Goal: Task Accomplishment & Management: Complete application form

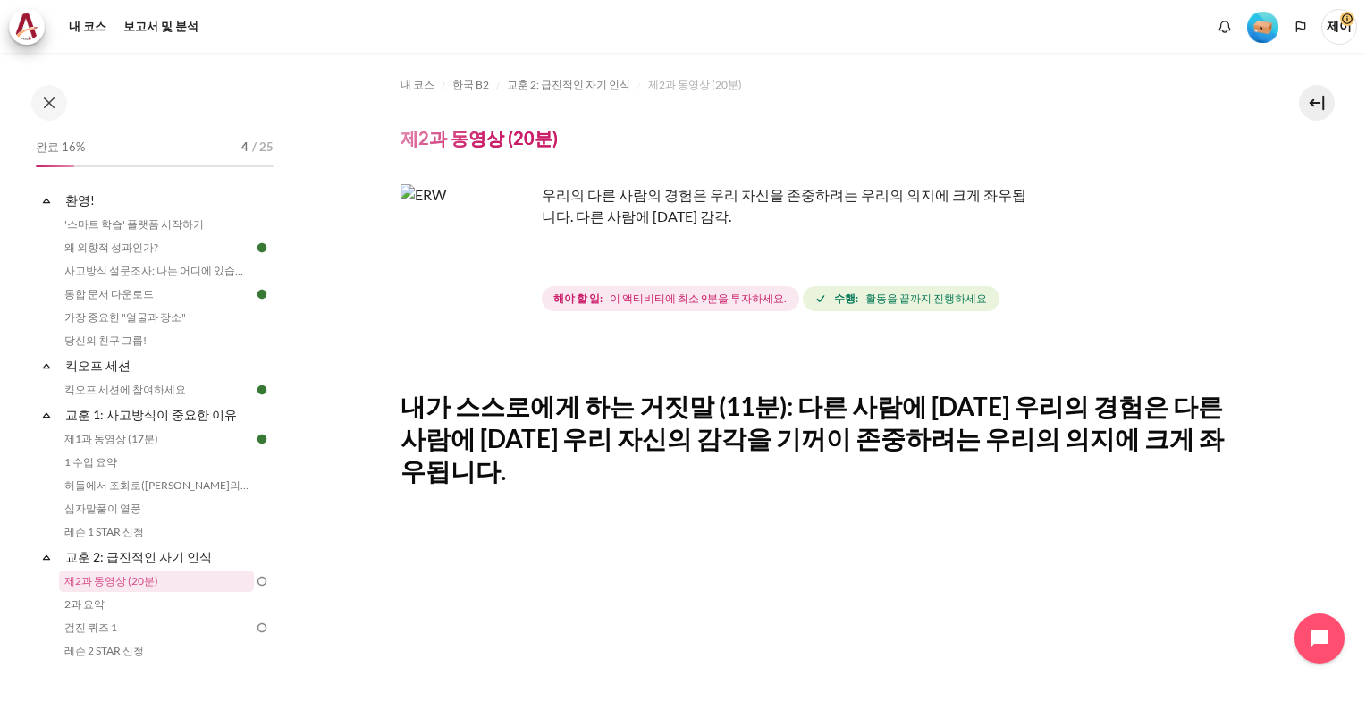
scroll to position [299, 0]
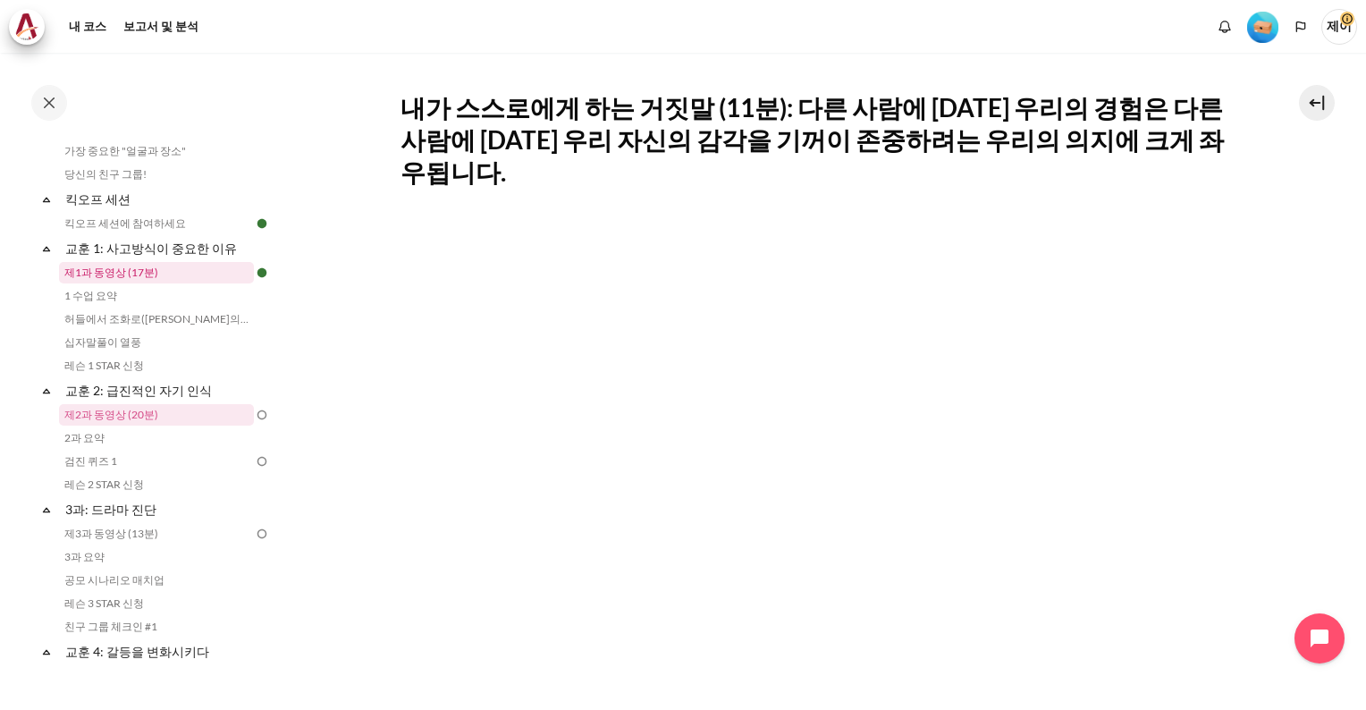
click at [139, 269] on link "제1과 동영상 (17분)" at bounding box center [156, 272] width 195 height 21
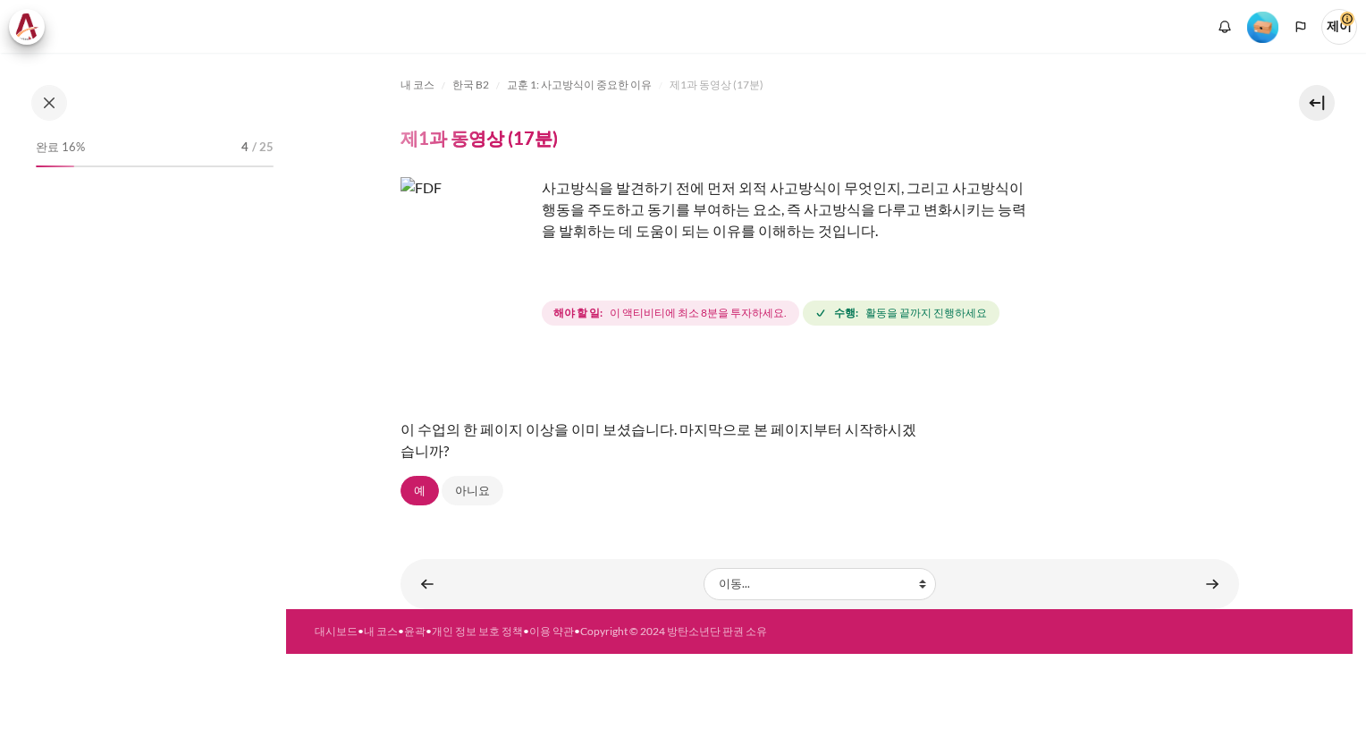
scroll to position [24, 0]
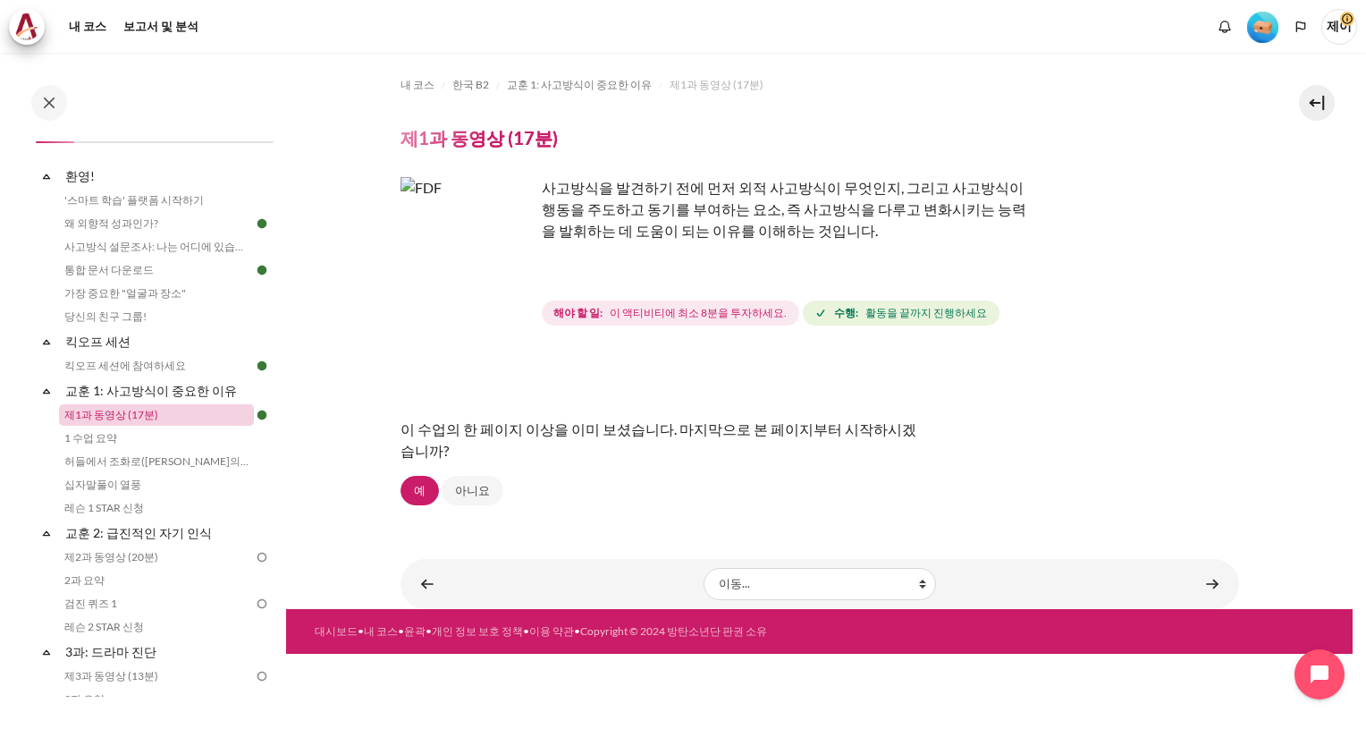
click at [138, 416] on link "제1과 동영상 (17분)" at bounding box center [156, 414] width 195 height 21
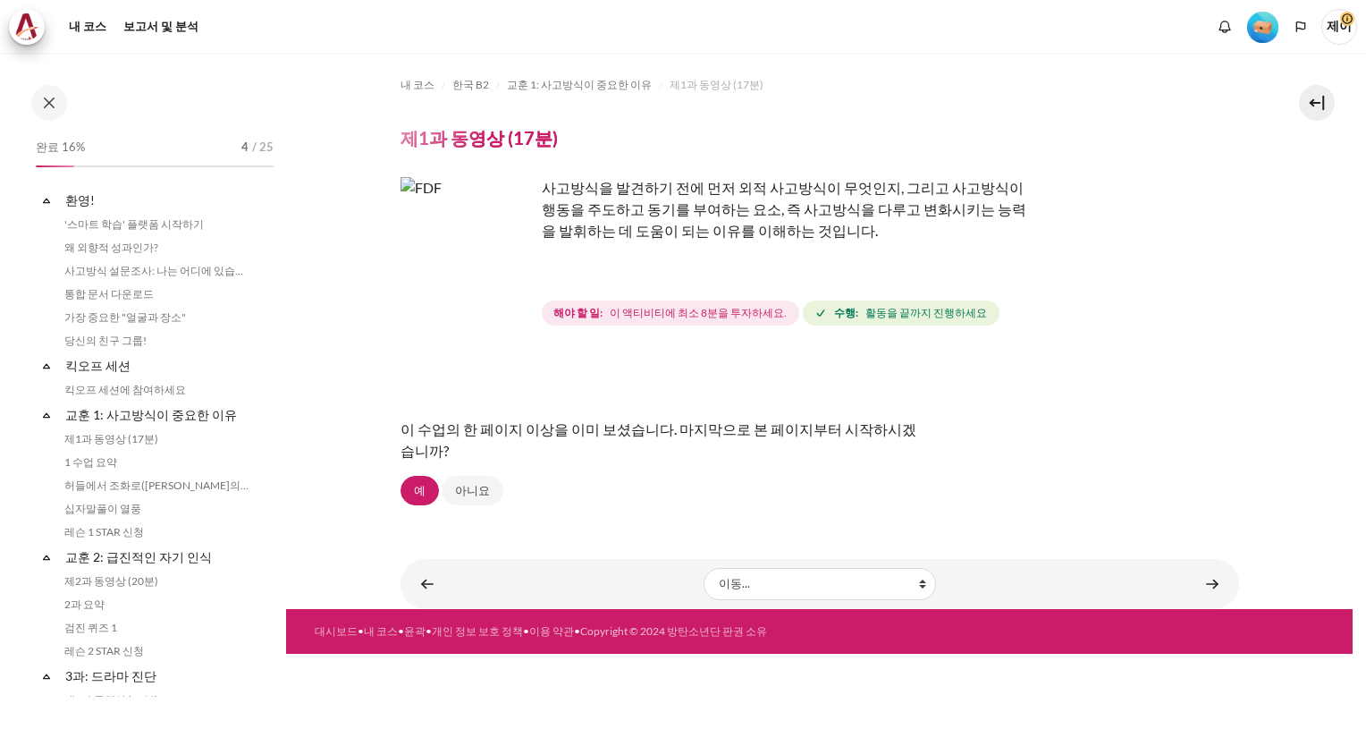
scroll to position [24, 0]
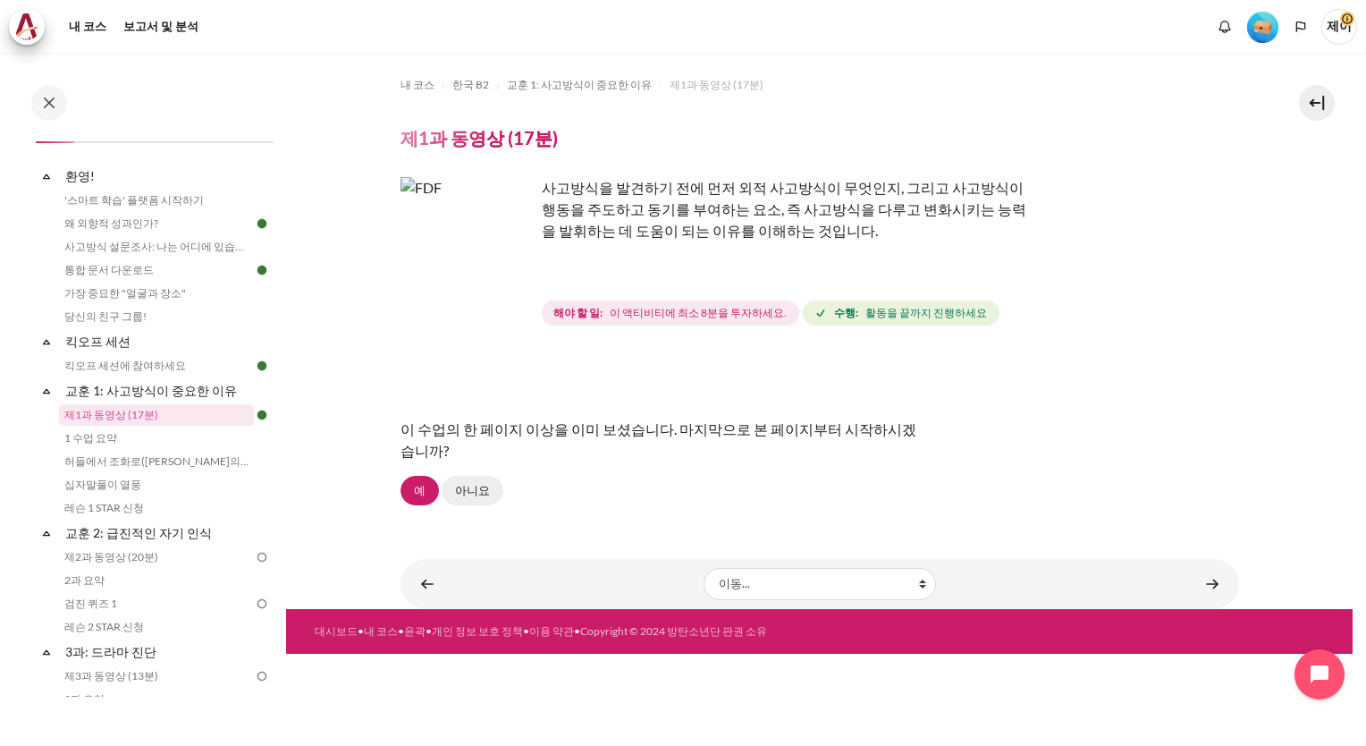
click at [480, 494] on link "아니요" at bounding box center [473, 491] width 62 height 30
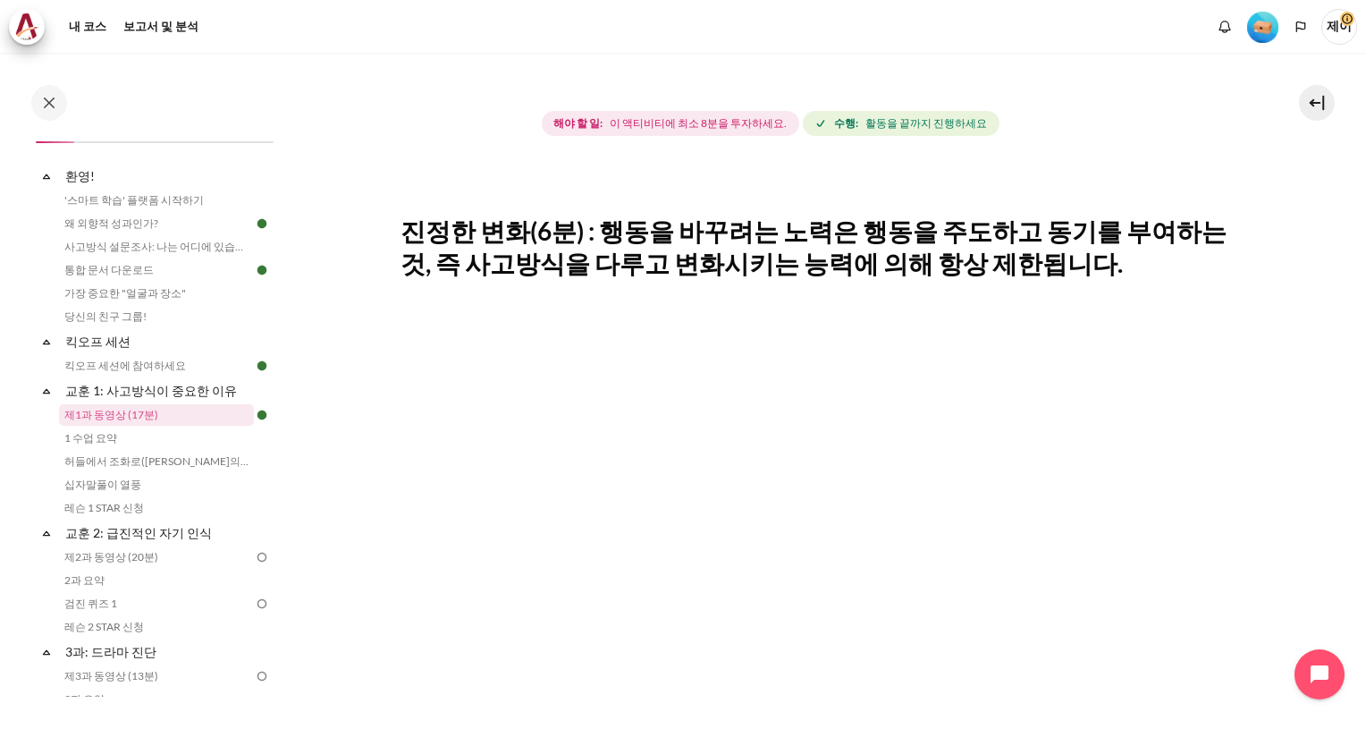
scroll to position [358, 0]
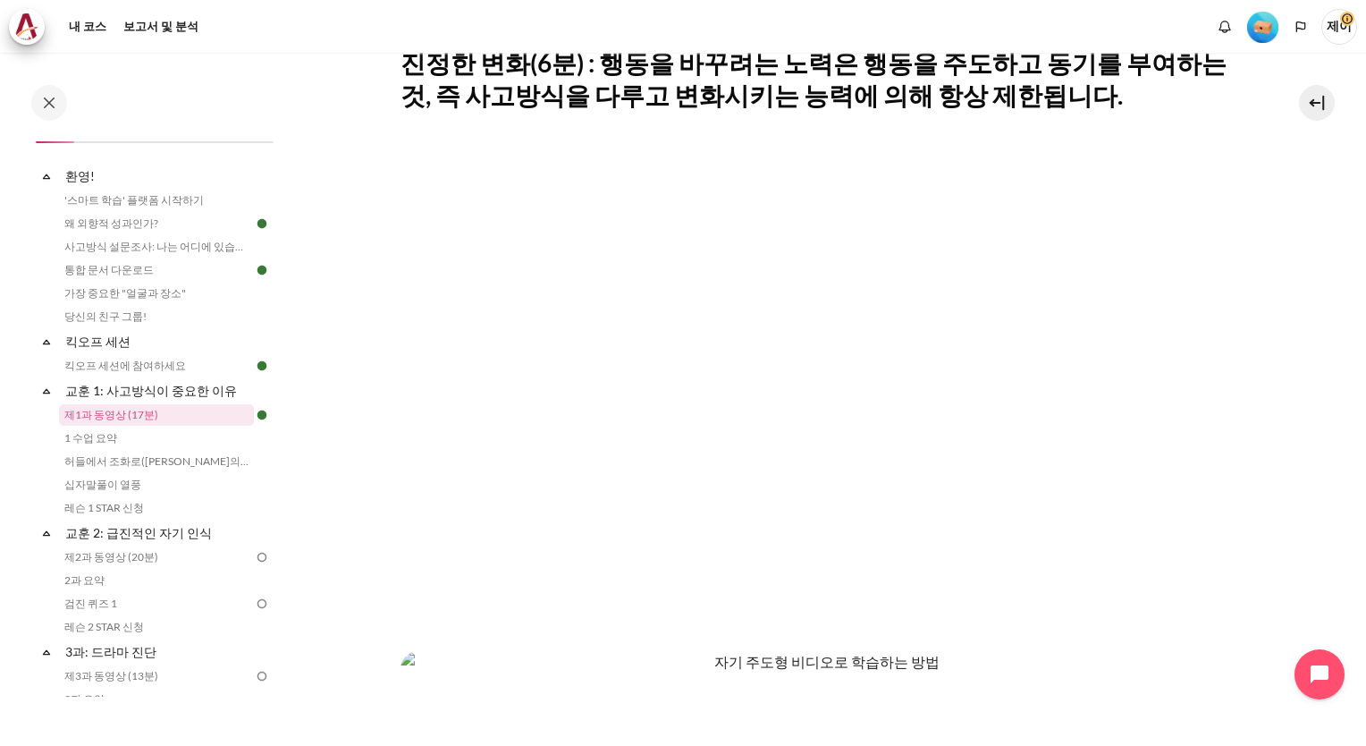
drag, startPoint x: 858, startPoint y: 609, endPoint x: 1326, endPoint y: 445, distance: 495.3
click at [1326, 445] on section "내 코스 한국 B2 교훈 1: 사고방식이 중요한 이유 제1과 동영상 (17분) 제1과 동영상 (17분) 완료 요건" at bounding box center [819, 411] width 1066 height 1432
drag, startPoint x: 716, startPoint y: 598, endPoint x: 1309, endPoint y: 485, distance: 603.5
click at [1309, 485] on section "내 코스 한국 B2 교훈 1: 사고방식이 중요한 이유 제1과 동영상 (17분) 제1과 동영상 (17분) 완료 요건" at bounding box center [819, 411] width 1066 height 1432
click at [105, 578] on link "2과 요약" at bounding box center [156, 579] width 195 height 21
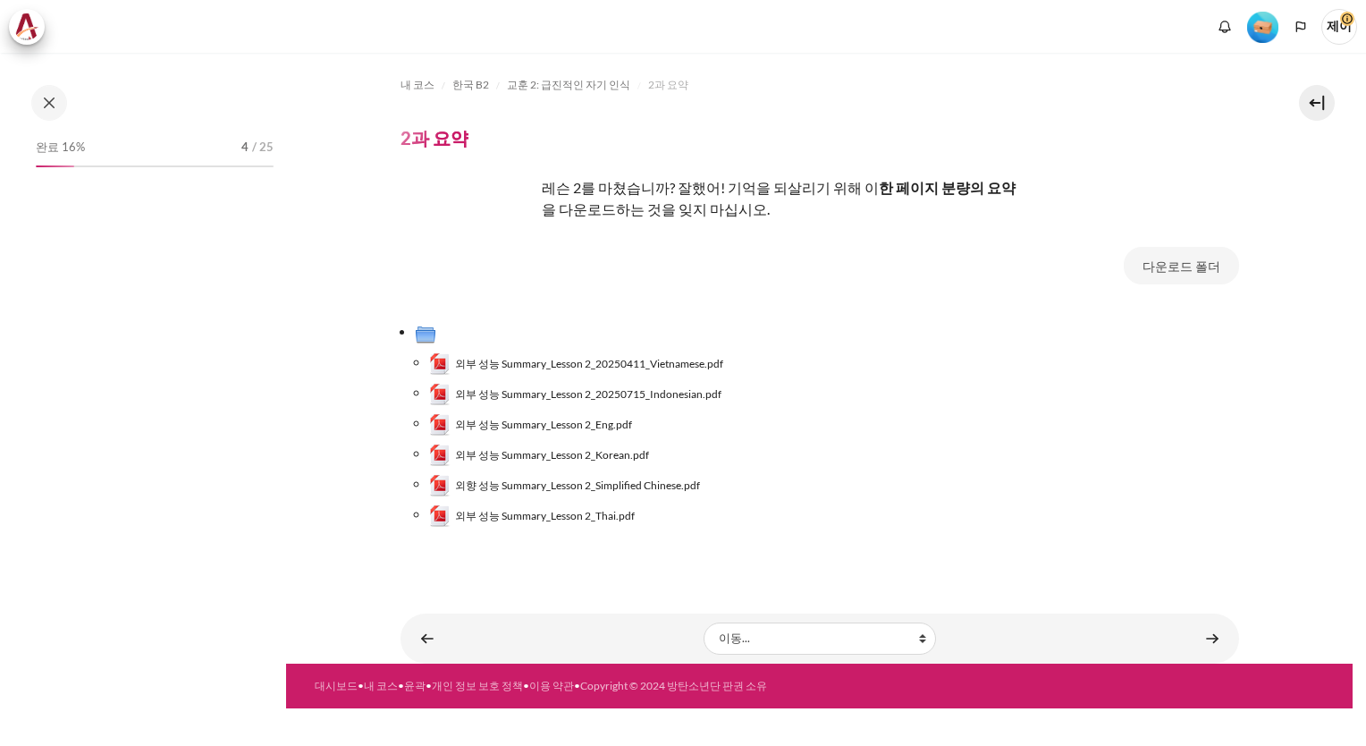
scroll to position [190, 0]
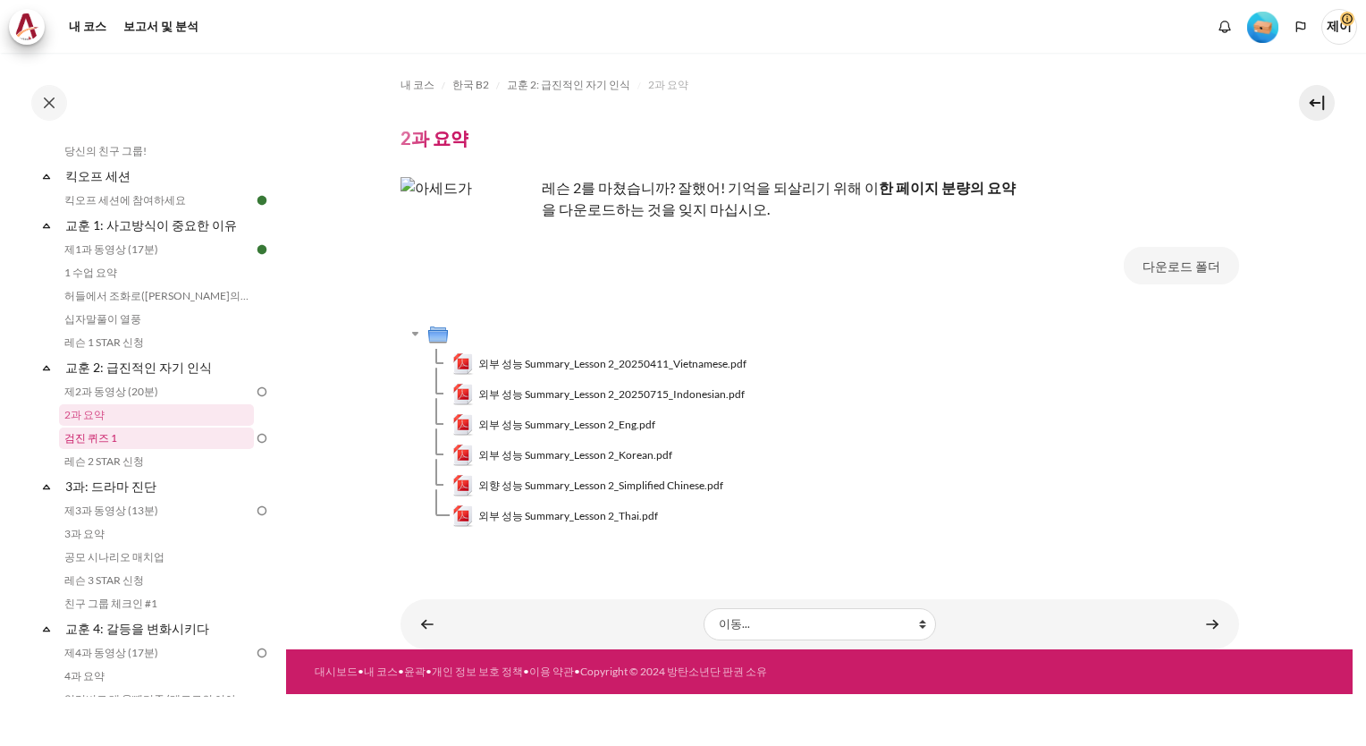
click at [114, 444] on link "검진 퀴즈 1" at bounding box center [156, 437] width 195 height 21
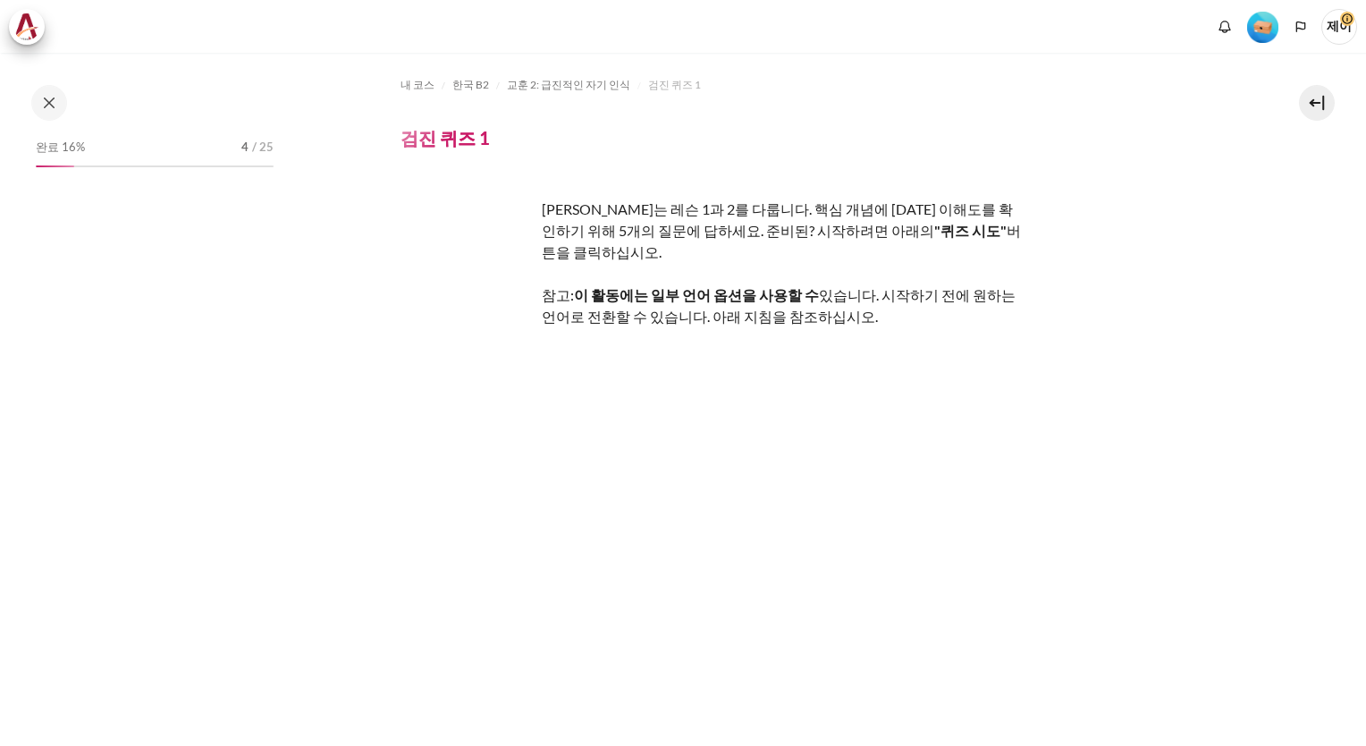
scroll to position [213, 0]
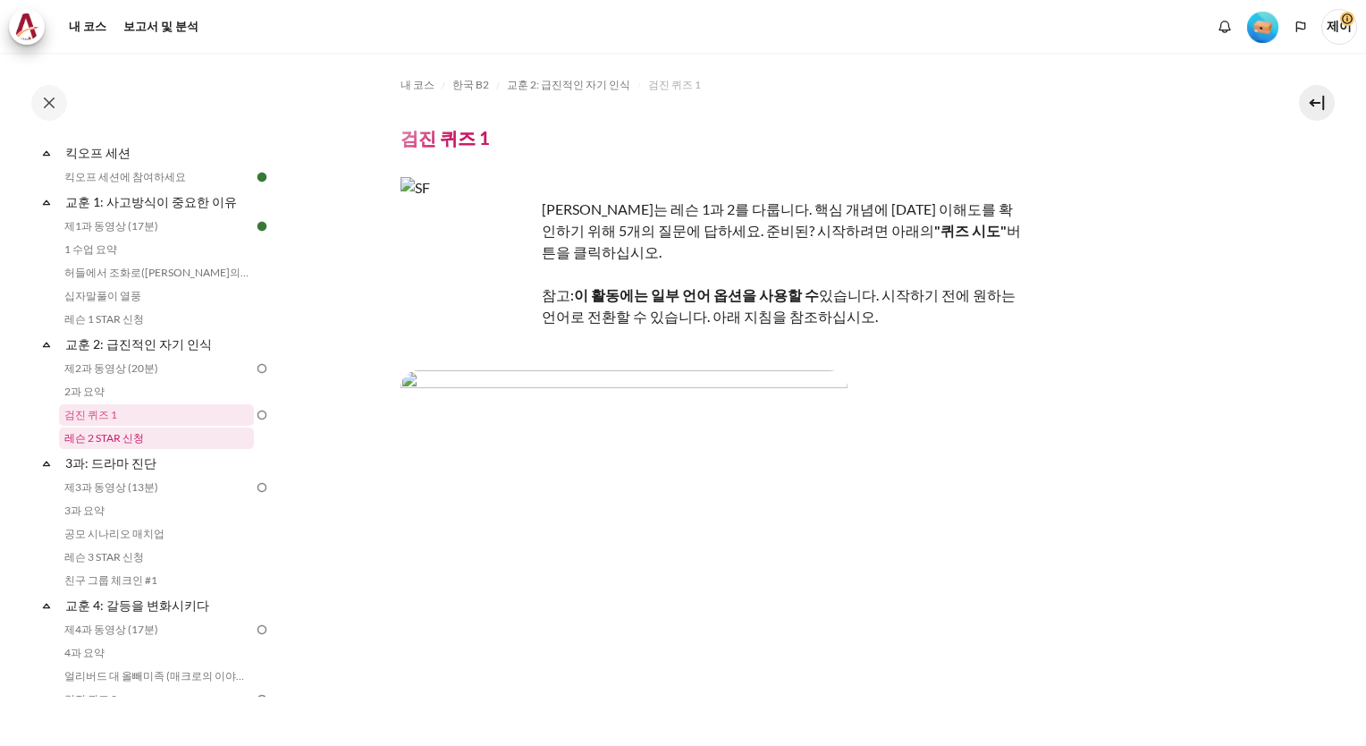
click at [136, 437] on link "레슨 2 STAR 신청" at bounding box center [156, 437] width 195 height 21
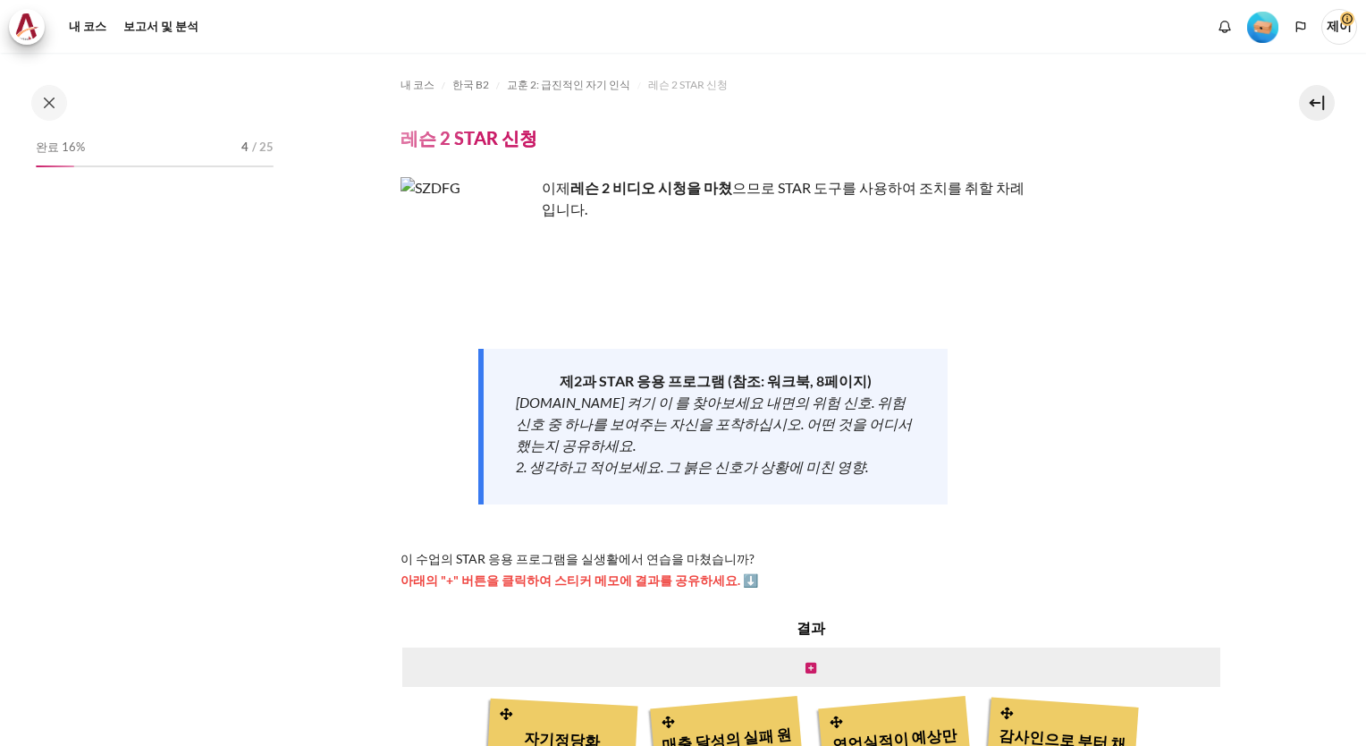
scroll to position [236, 0]
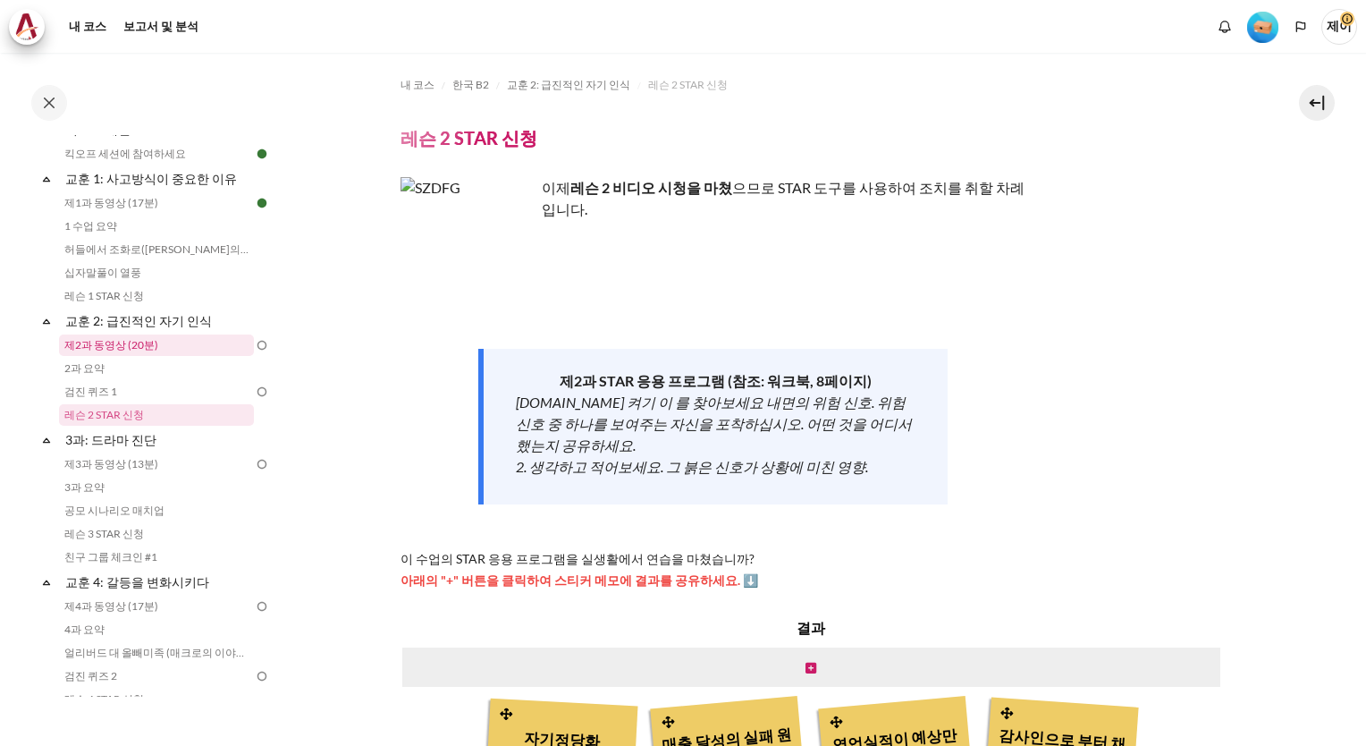
click at [131, 343] on link "제2과 동영상 (20분)" at bounding box center [156, 344] width 195 height 21
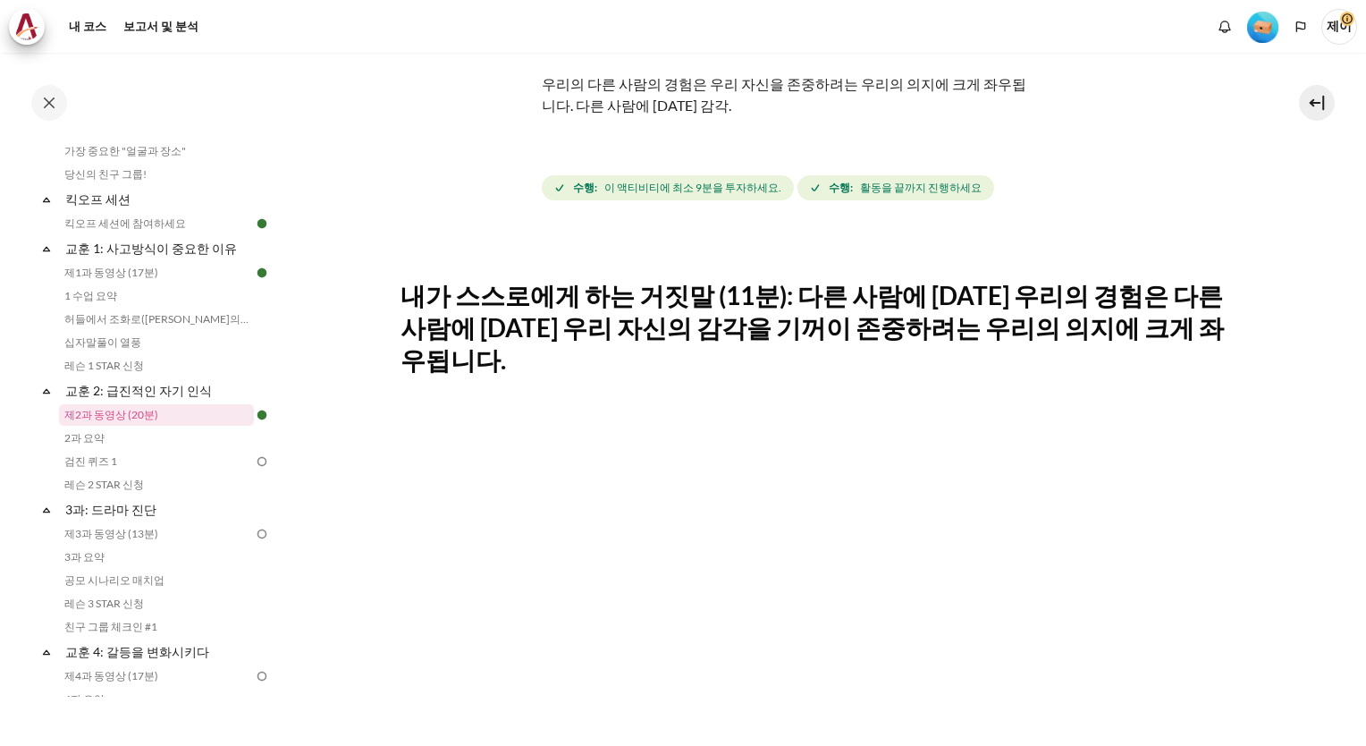
scroll to position [447, 0]
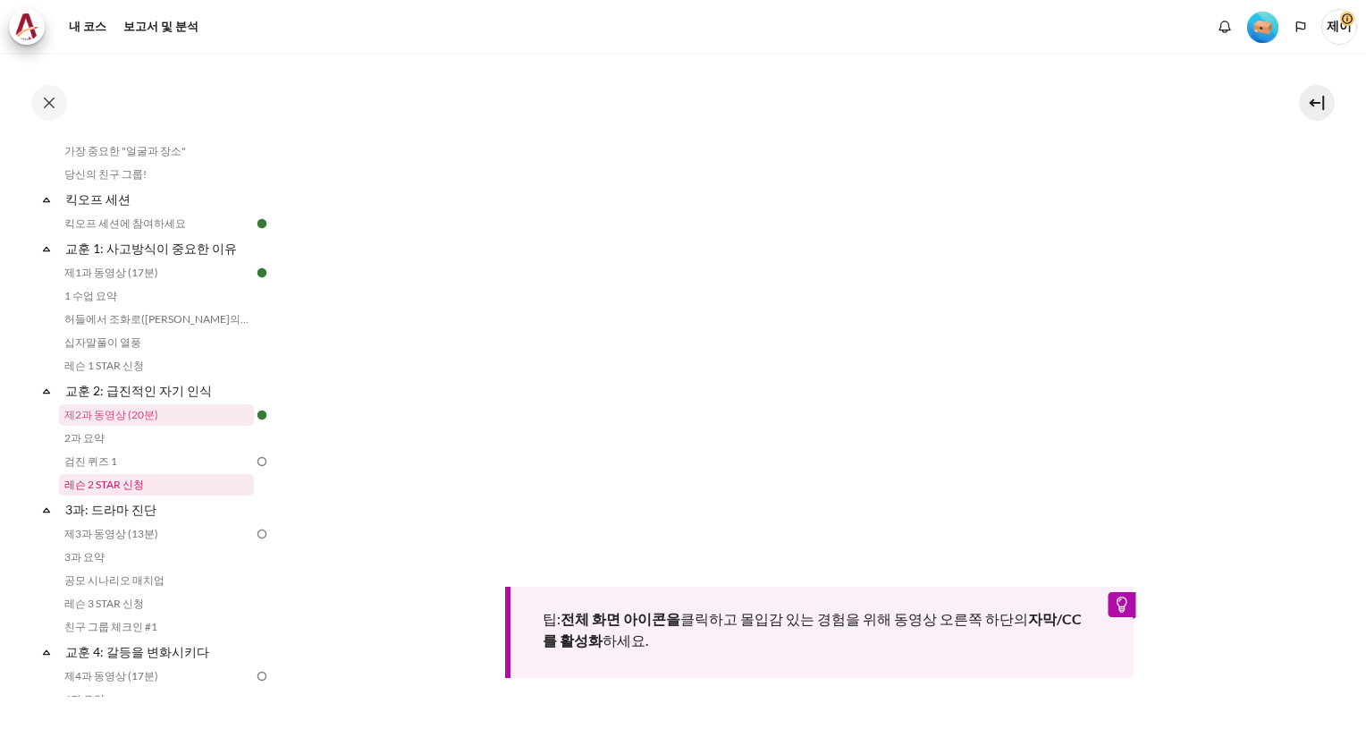
click at [114, 488] on link "레슨 2 STAR 신청" at bounding box center [156, 484] width 195 height 21
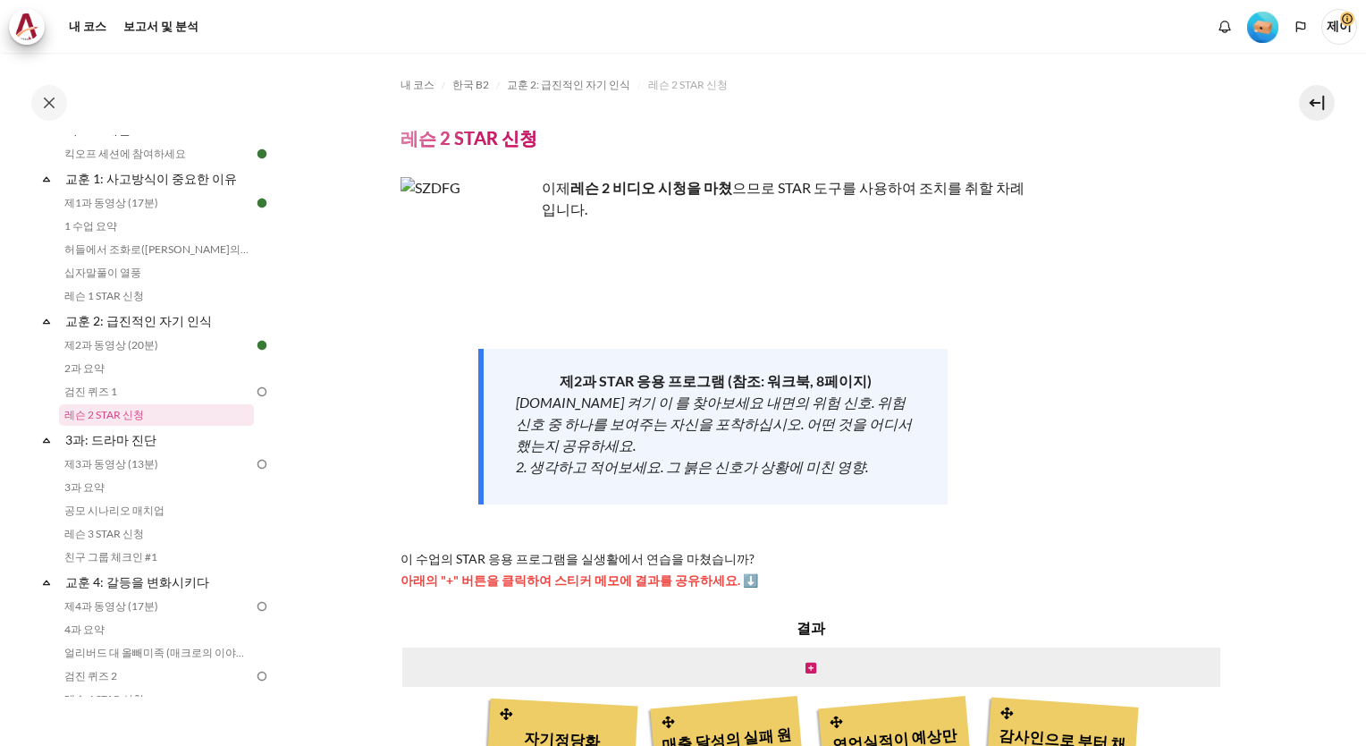
scroll to position [179, 0]
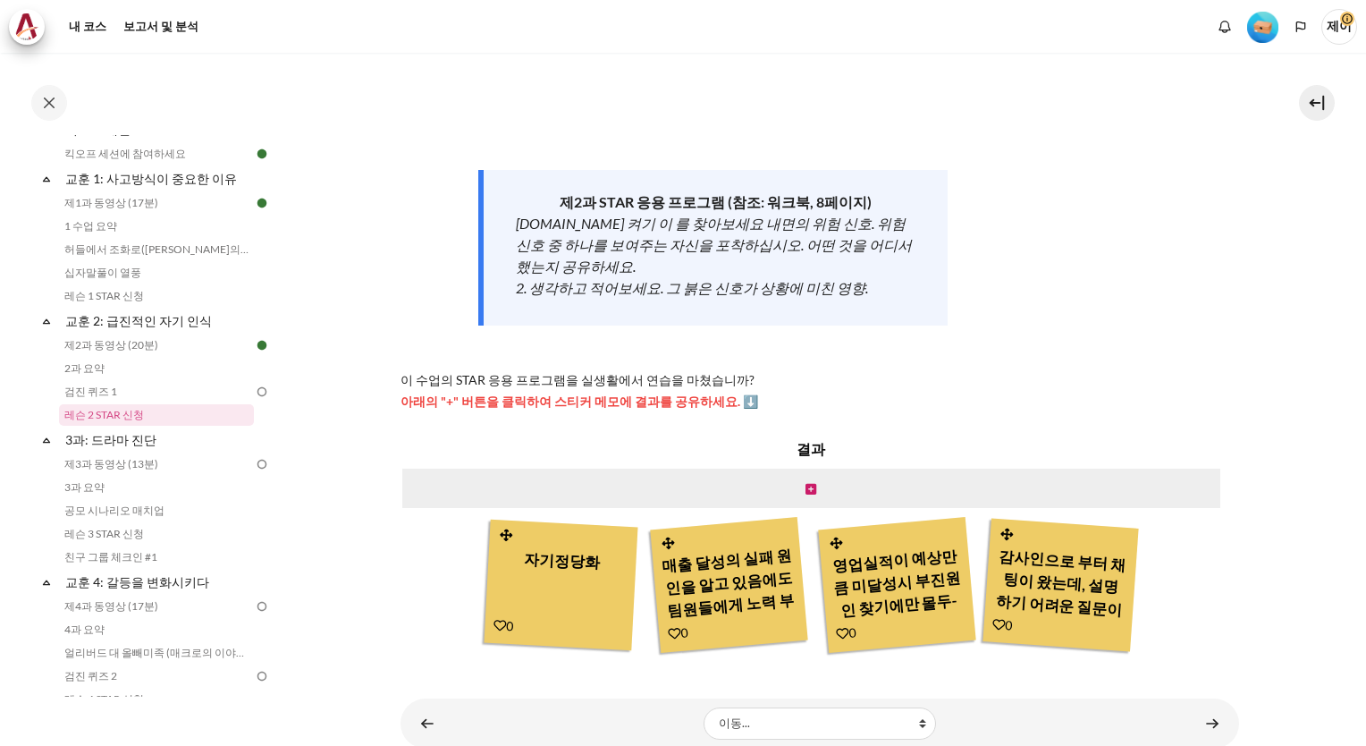
click at [754, 577] on div "매출 달성의 실패 원인을 알고 있음에도 팀원들에게 노력 부족으로 질책, 전체를 보지 못한 나의 노력도 부족." at bounding box center [729, 581] width 136 height 85
click at [808, 483] on icon "콘텐츠" at bounding box center [810, 489] width 11 height 13
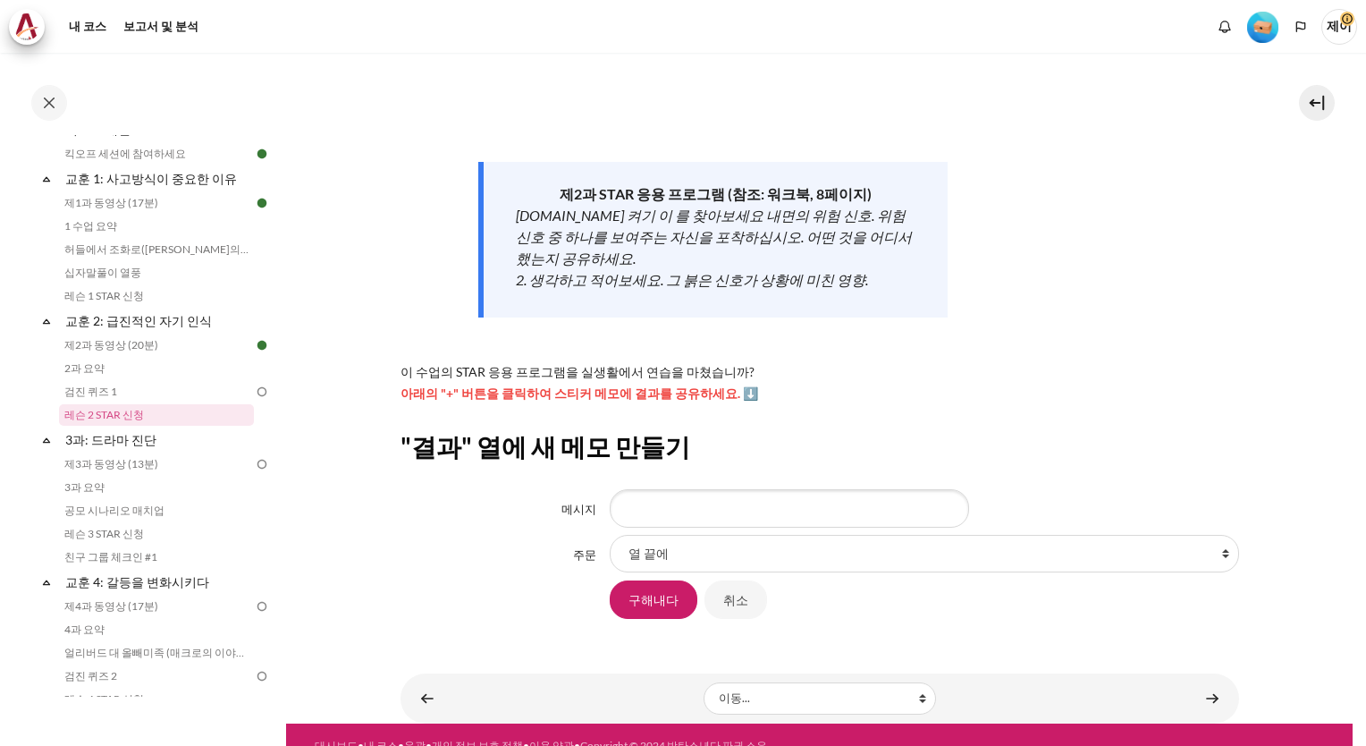
scroll to position [188, 0]
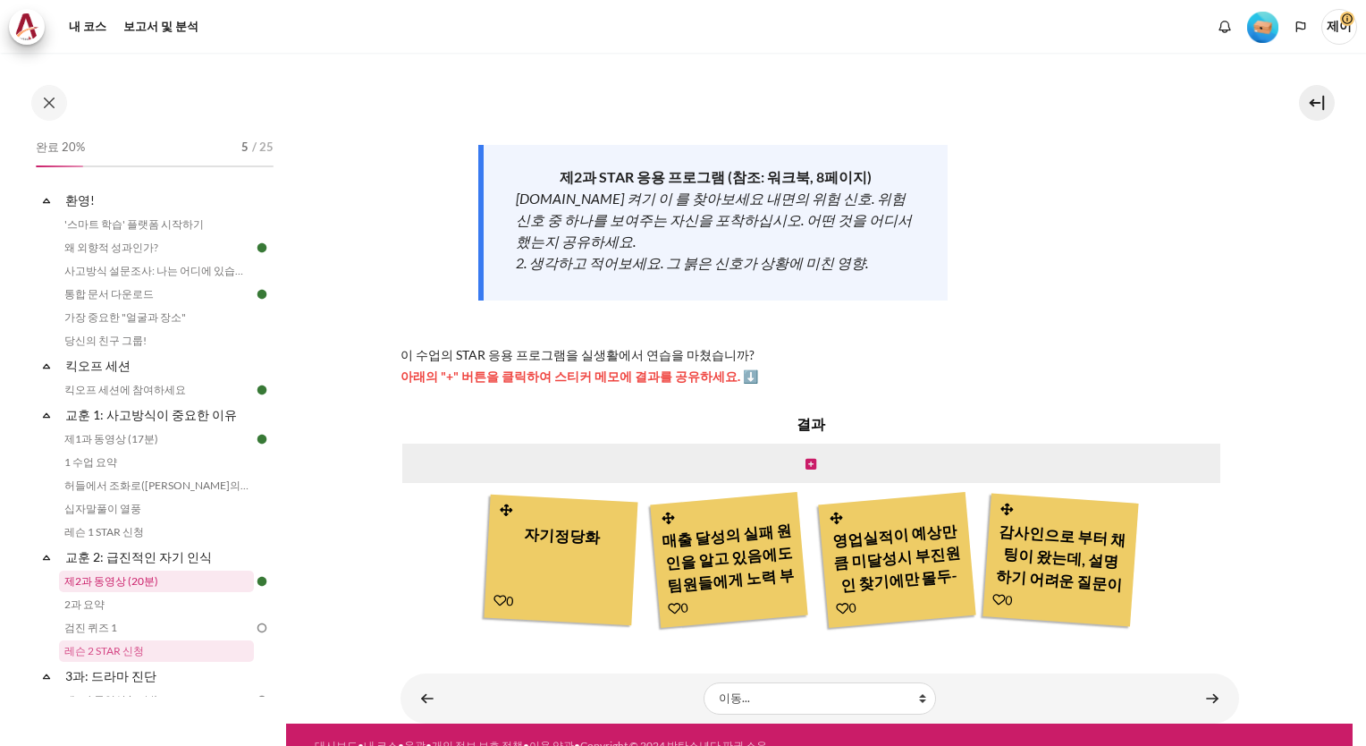
scroll to position [89, 0]
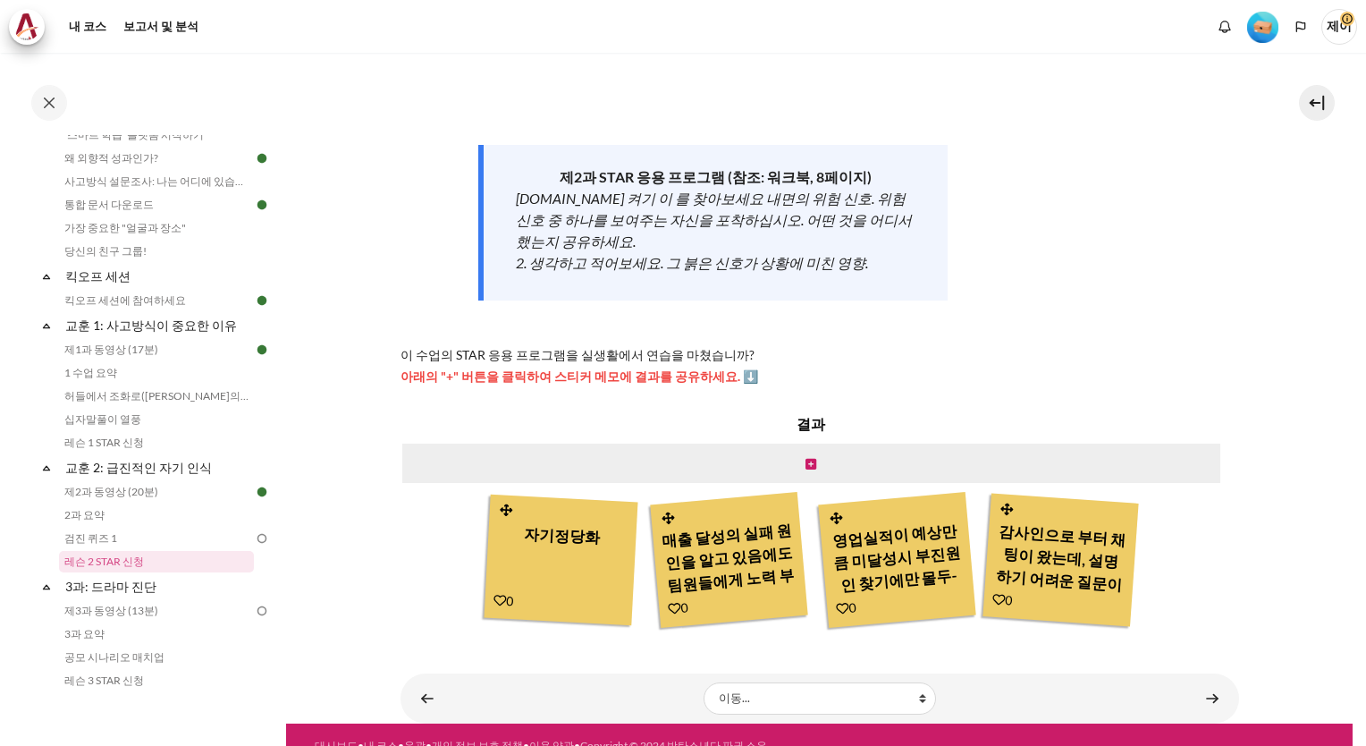
drag, startPoint x: 155, startPoint y: 469, endPoint x: 406, endPoint y: 613, distance: 289.5
click at [406, 613] on div "내 코스 한국 B2 교훈 2: 급진적인 자기 인식 레슨 2 STAR 신청 레슨 2 STAR 신청 이제 레슨 2 비디오 시청을 마쳤" at bounding box center [819, 286] width 839 height 874
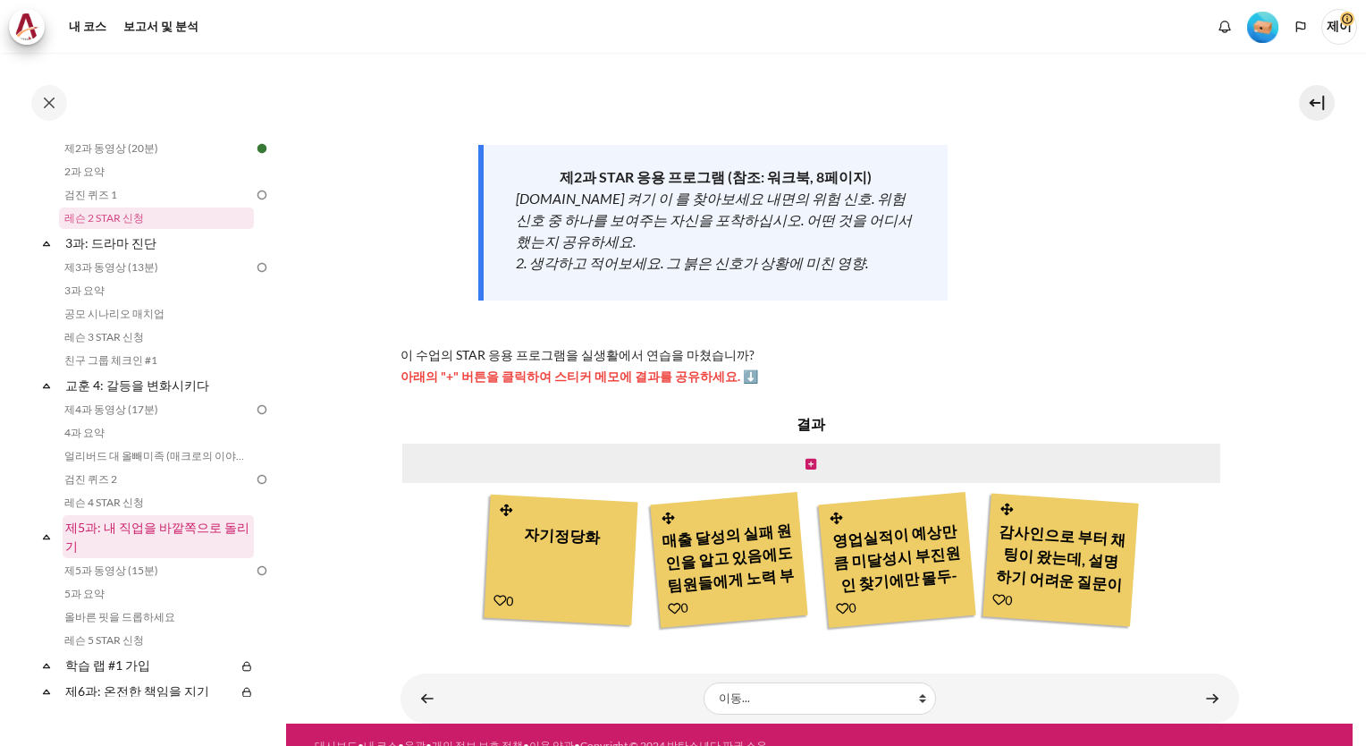
scroll to position [626, 0]
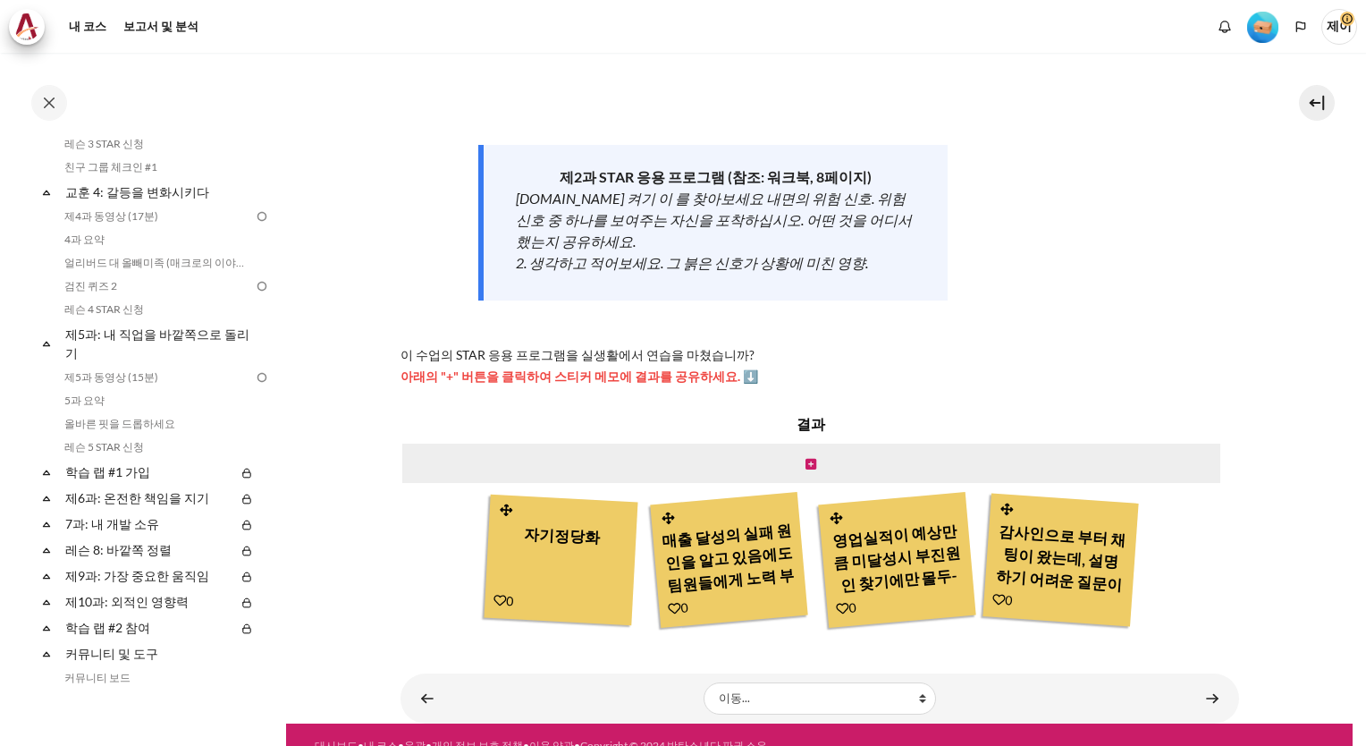
click at [46, 500] on icon at bounding box center [47, 498] width 18 height 18
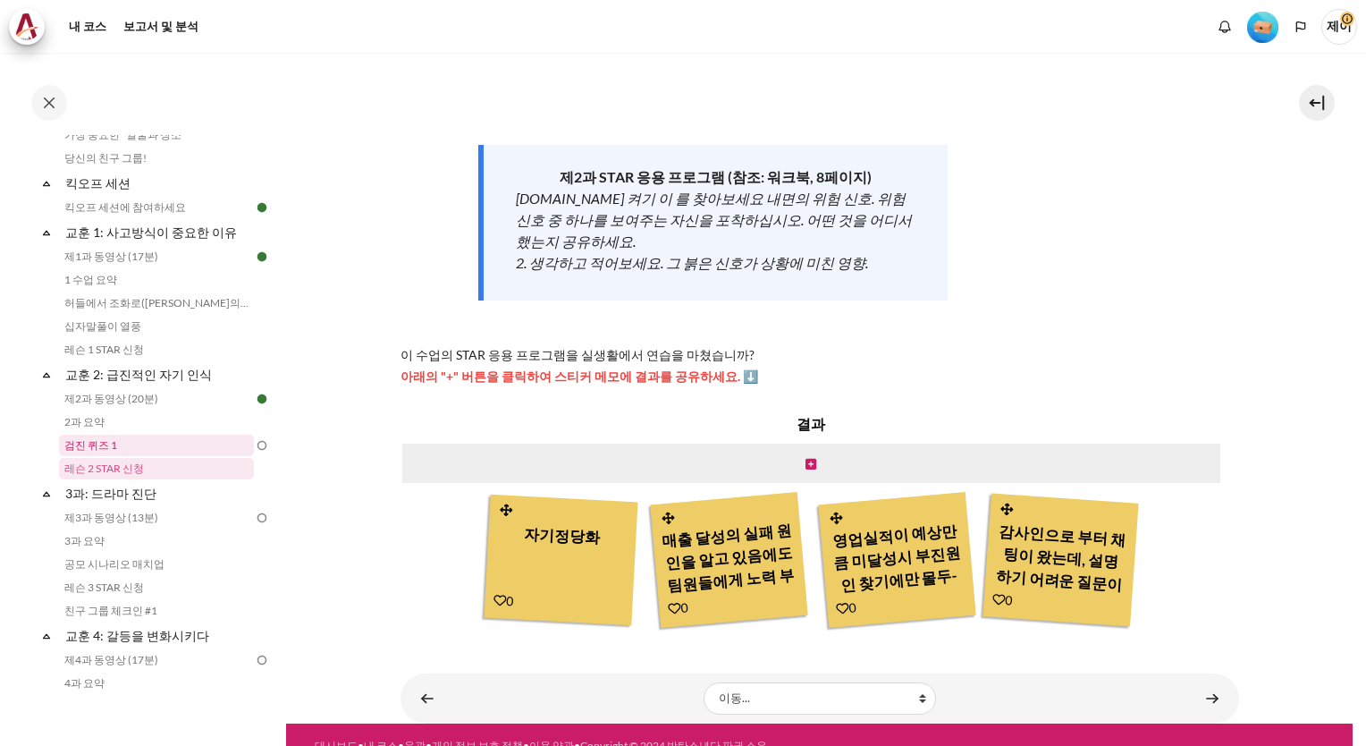
scroll to position [179, 0]
click at [143, 406] on link "제2과 동영상 (20분)" at bounding box center [156, 402] width 195 height 21
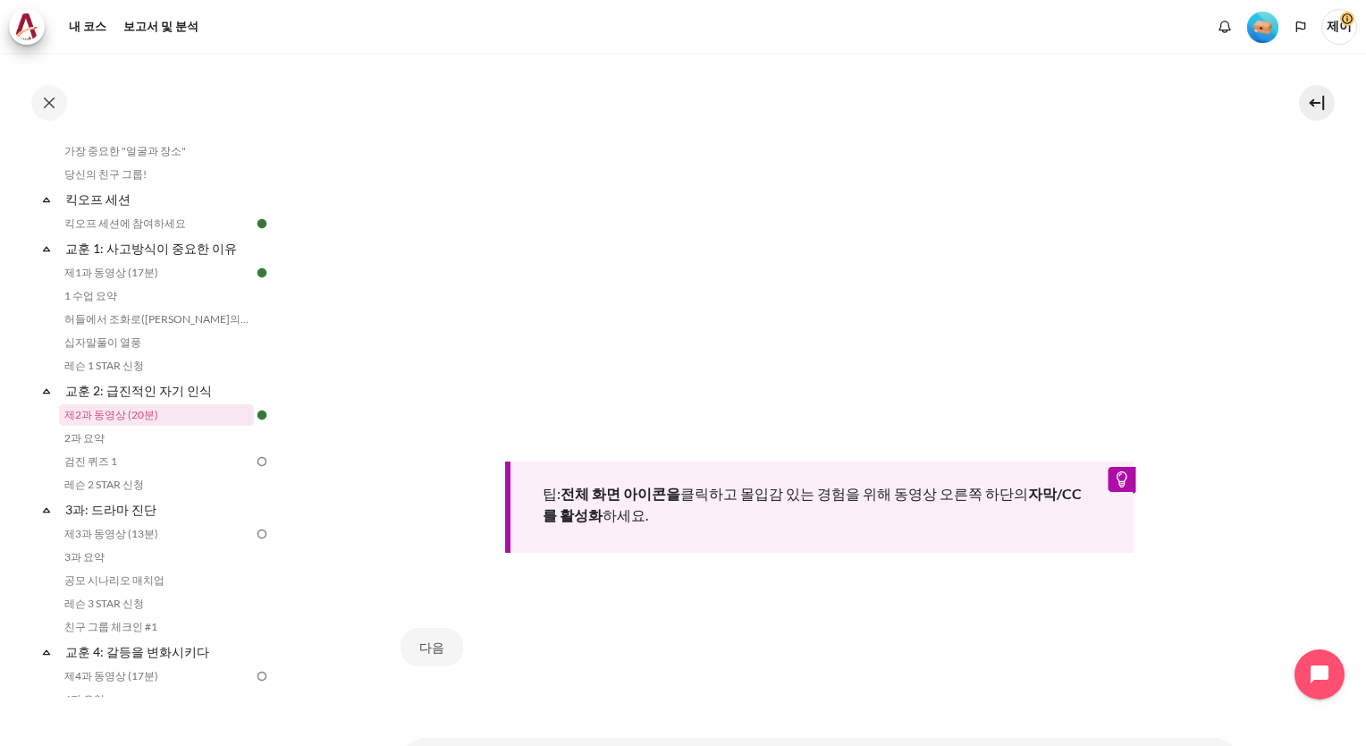
scroll to position [530, 0]
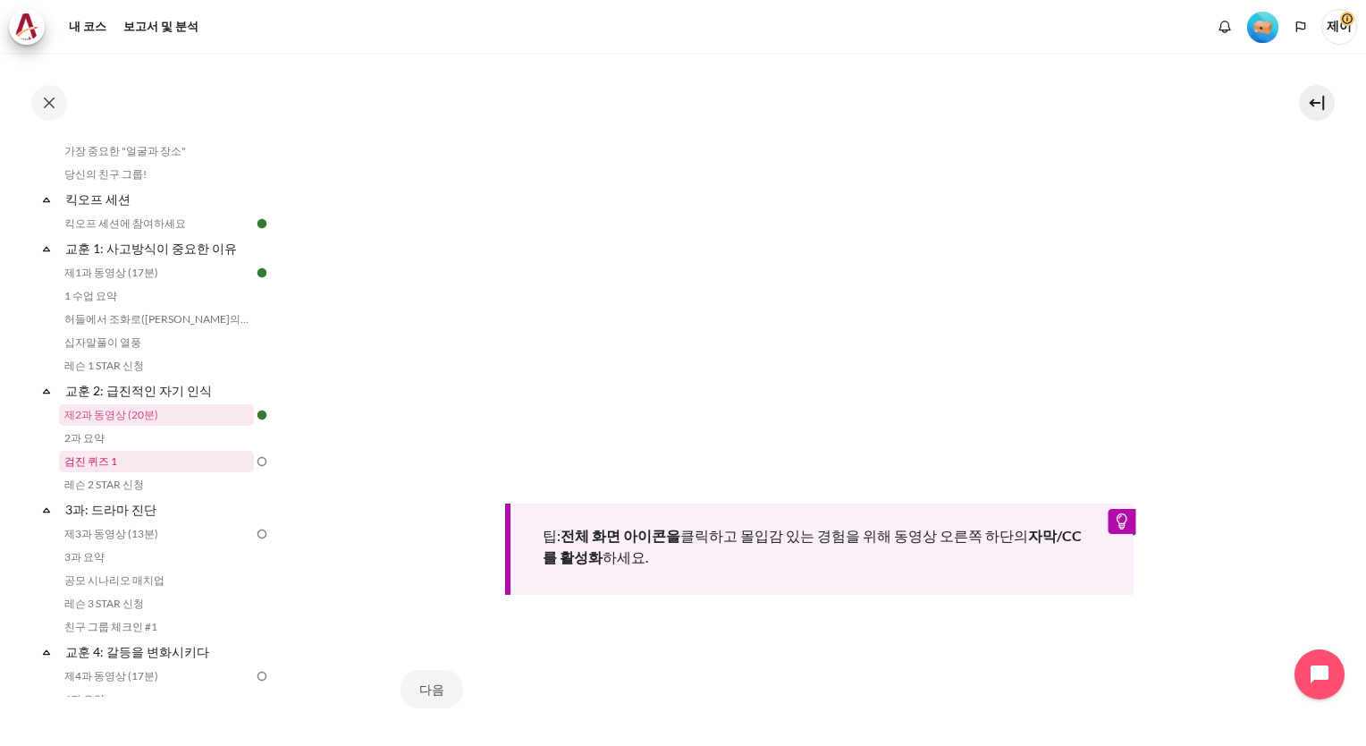
click at [173, 460] on link "검진 퀴즈 1" at bounding box center [156, 461] width 195 height 21
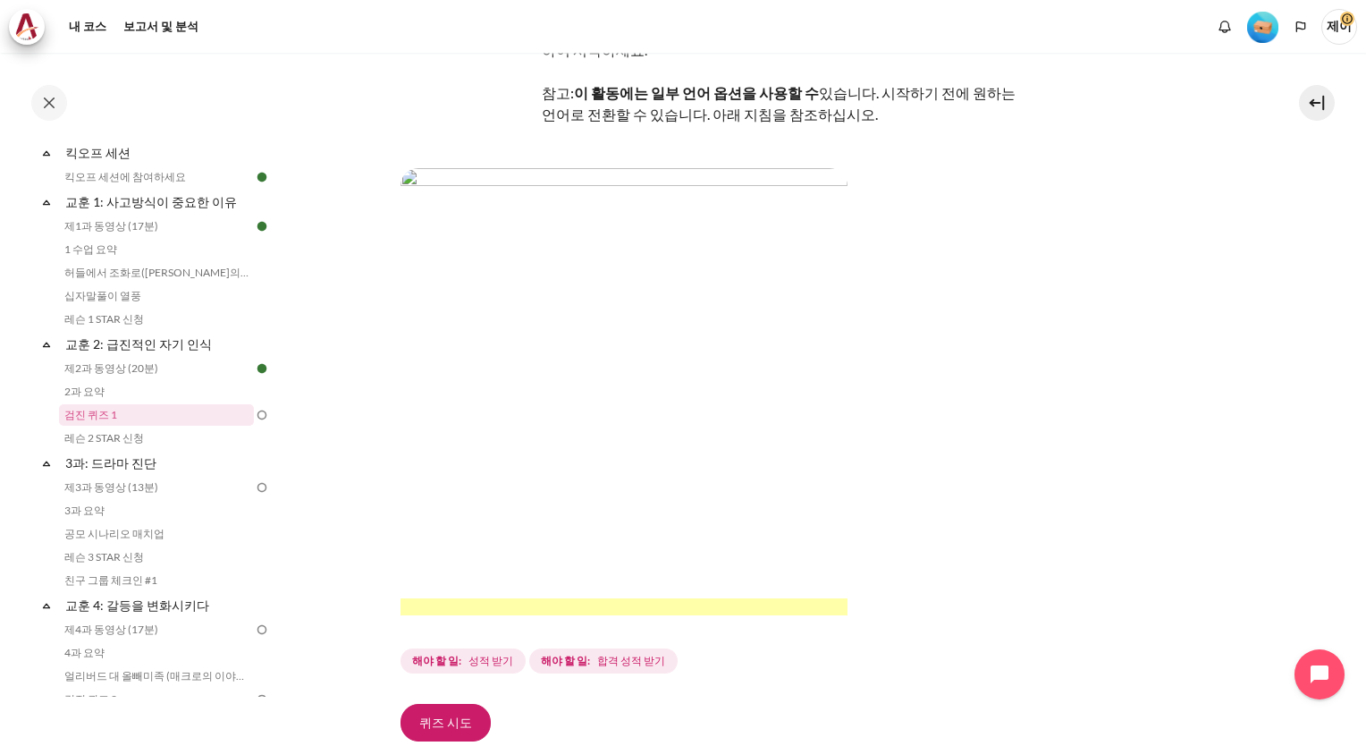
scroll to position [416, 0]
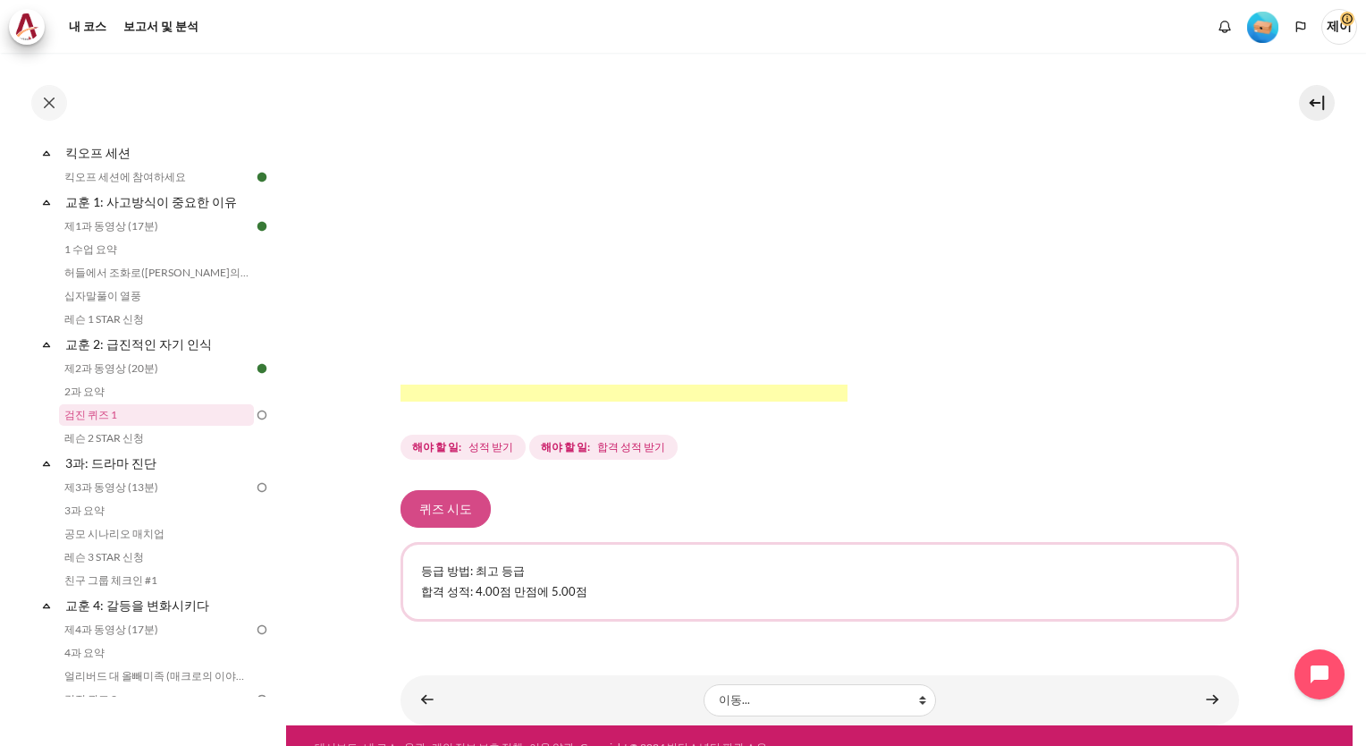
click at [440, 490] on button "퀴즈 시도" at bounding box center [445, 509] width 90 height 38
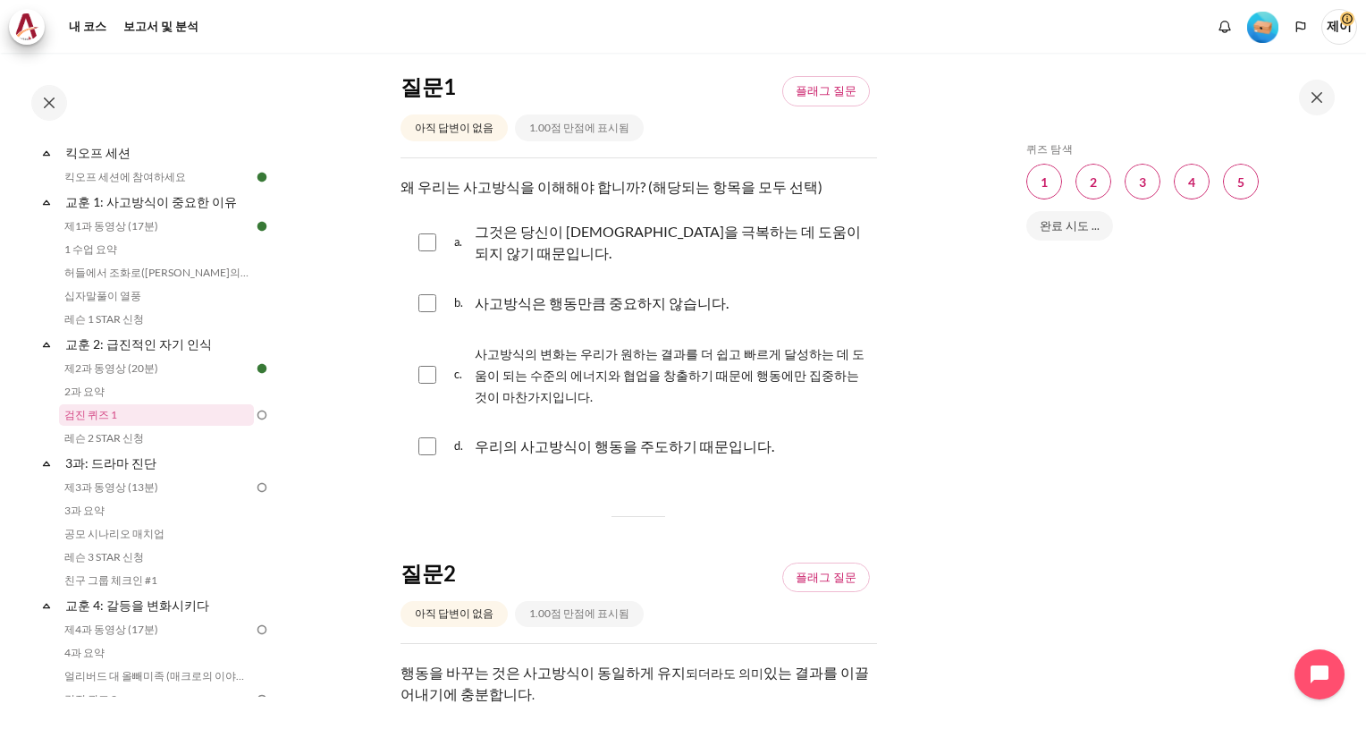
scroll to position [179, 0]
click at [433, 365] on input "콘텐츠" at bounding box center [427, 374] width 18 height 18
checkbox input "true"
click at [426, 436] on input "콘텐츠" at bounding box center [427, 445] width 18 height 18
checkbox input "true"
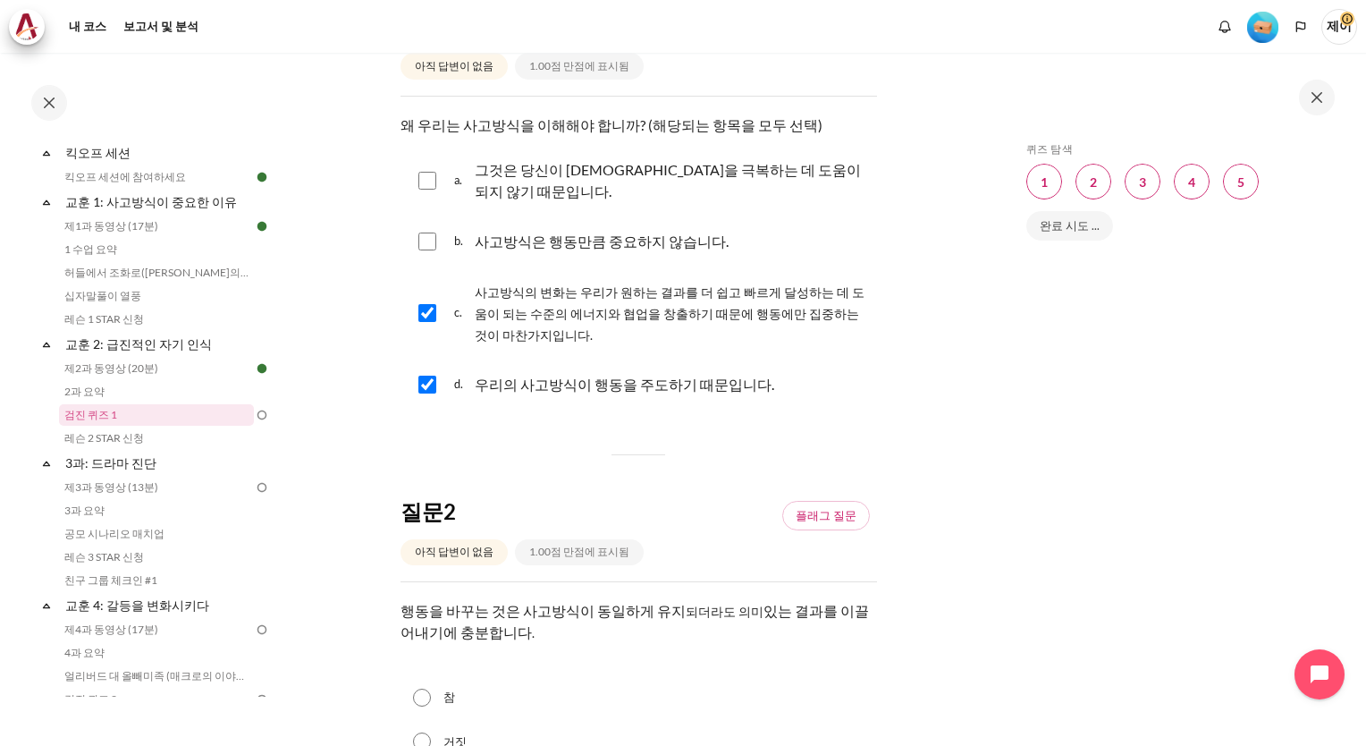
scroll to position [447, 0]
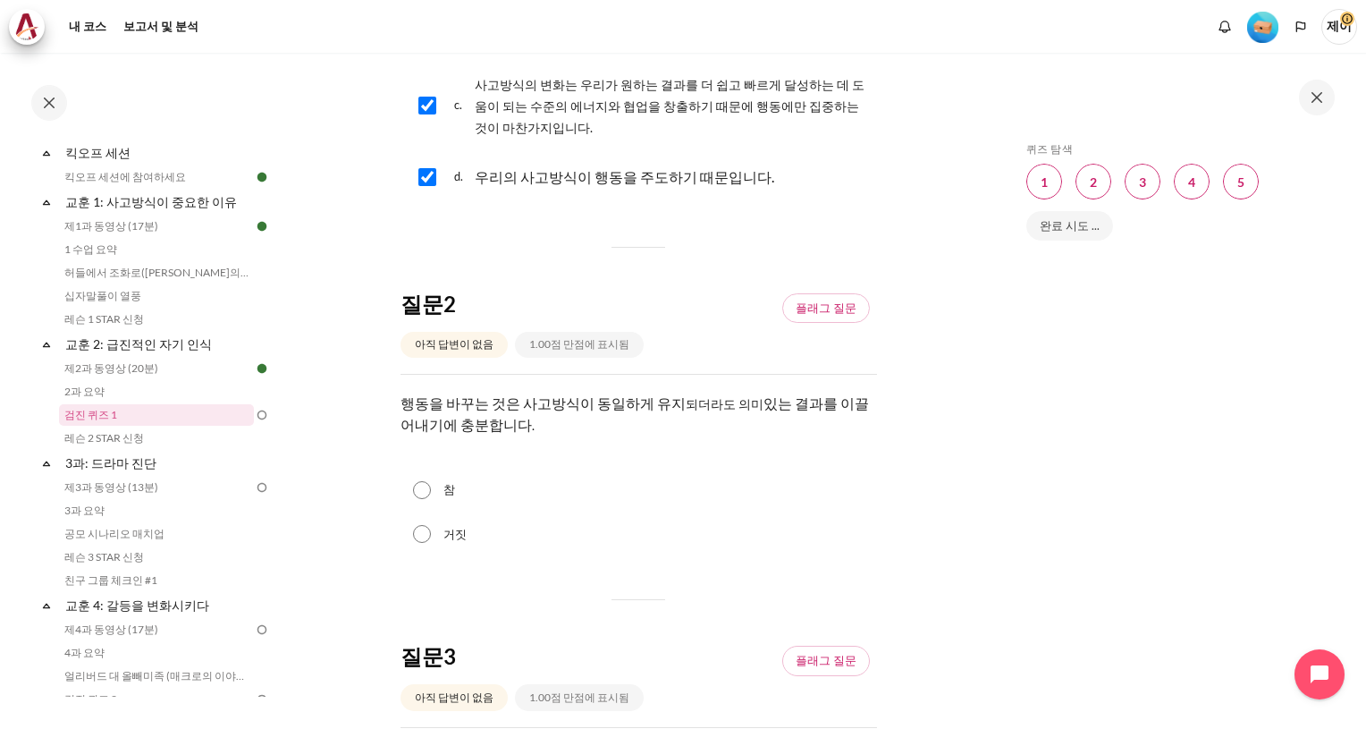
click at [418, 525] on input "거짓" at bounding box center [422, 534] width 18 height 18
radio input "true"
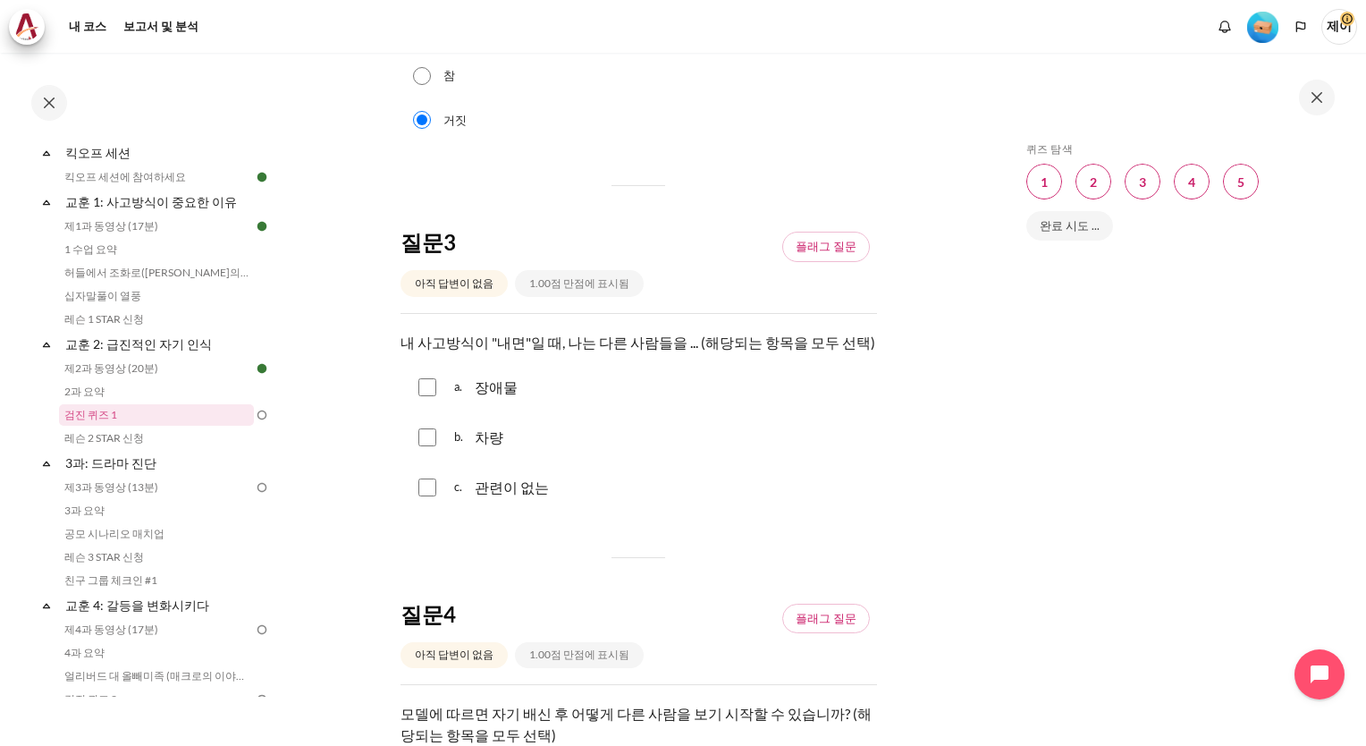
scroll to position [894, 0]
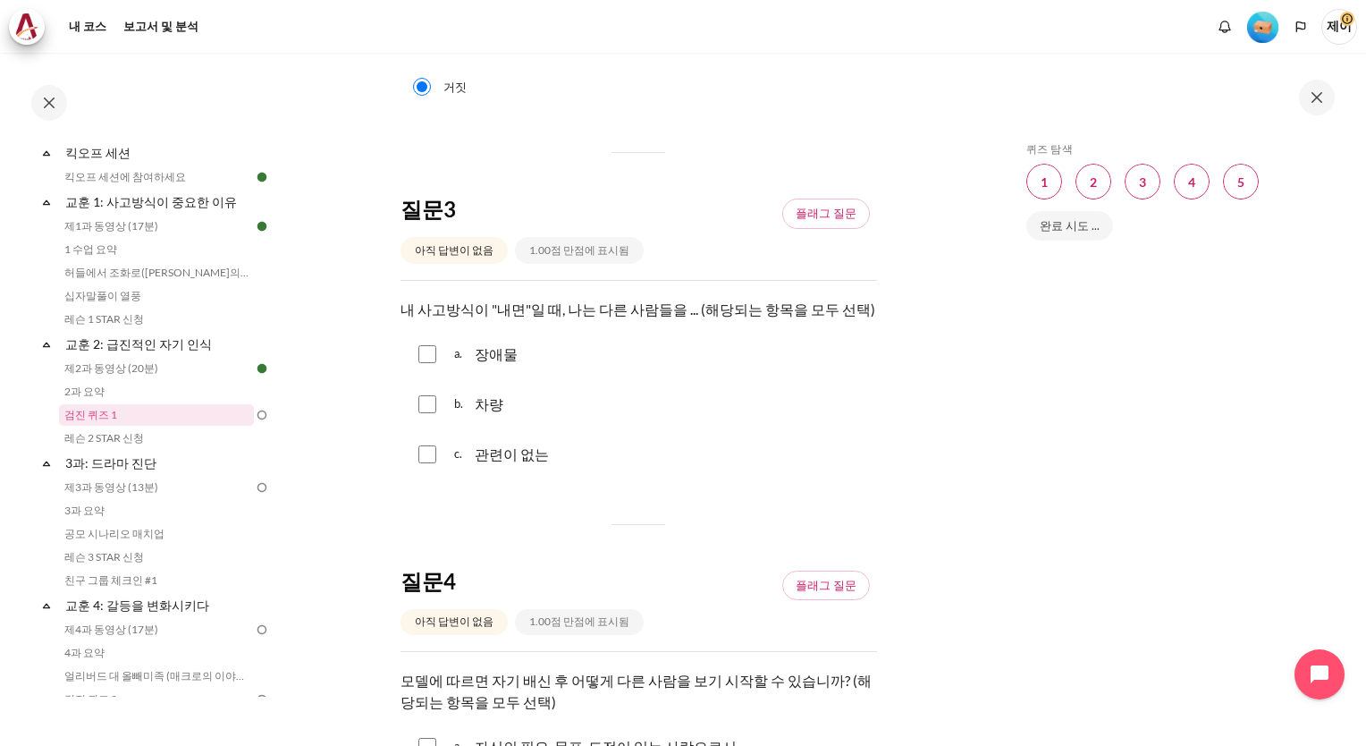
click at [426, 345] on input "콘텐츠" at bounding box center [427, 354] width 18 height 18
checkbox input "true"
click at [428, 445] on input "콘텐츠" at bounding box center [427, 454] width 18 height 18
checkbox input "true"
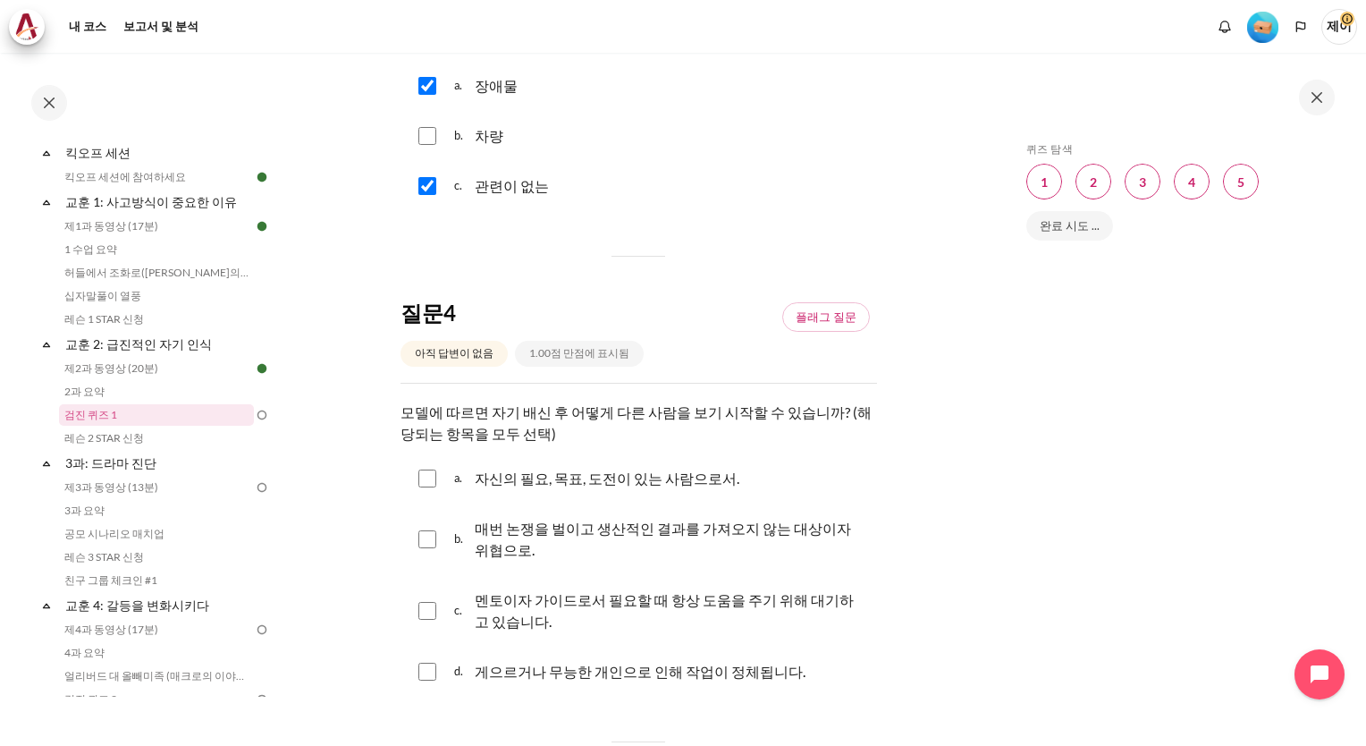
scroll to position [1252, 0]
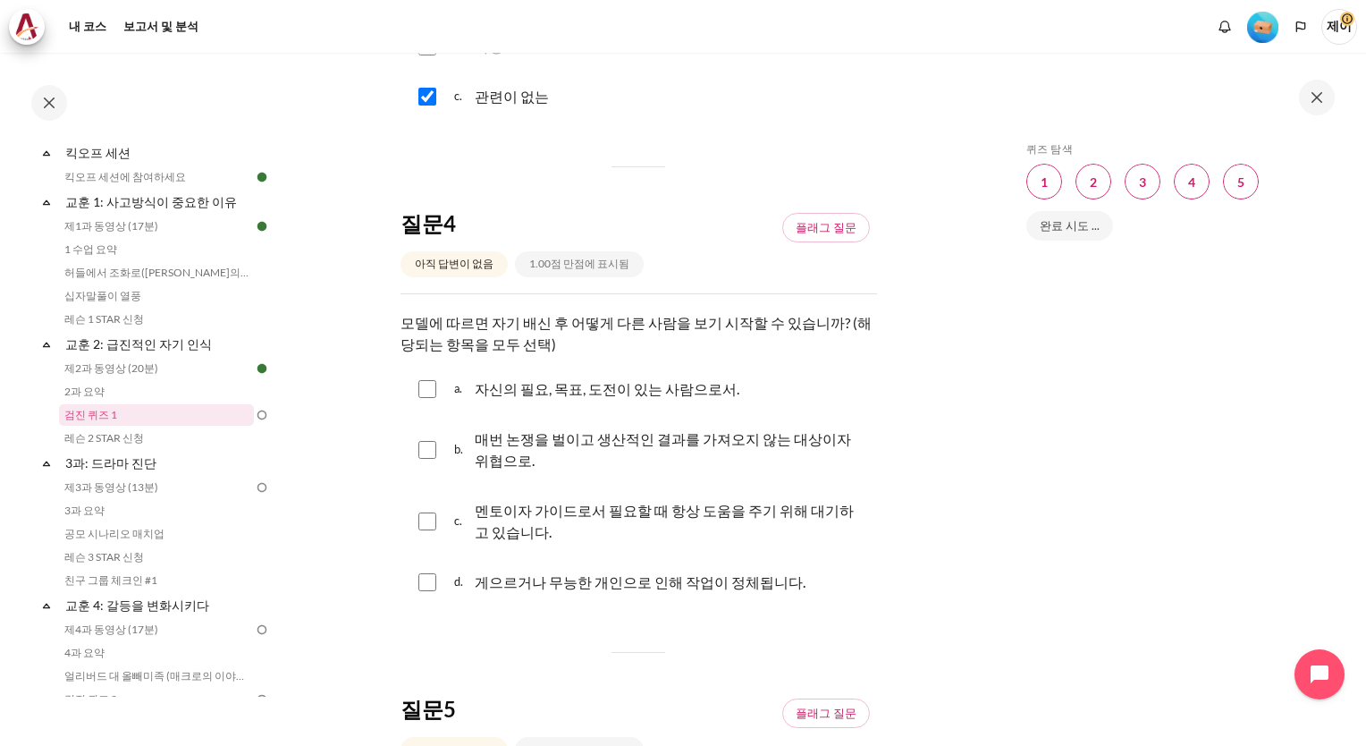
click at [428, 441] on input "콘텐츠" at bounding box center [427, 450] width 18 height 18
checkbox input "true"
click at [429, 573] on input "콘텐츠" at bounding box center [427, 582] width 18 height 18
checkbox input "true"
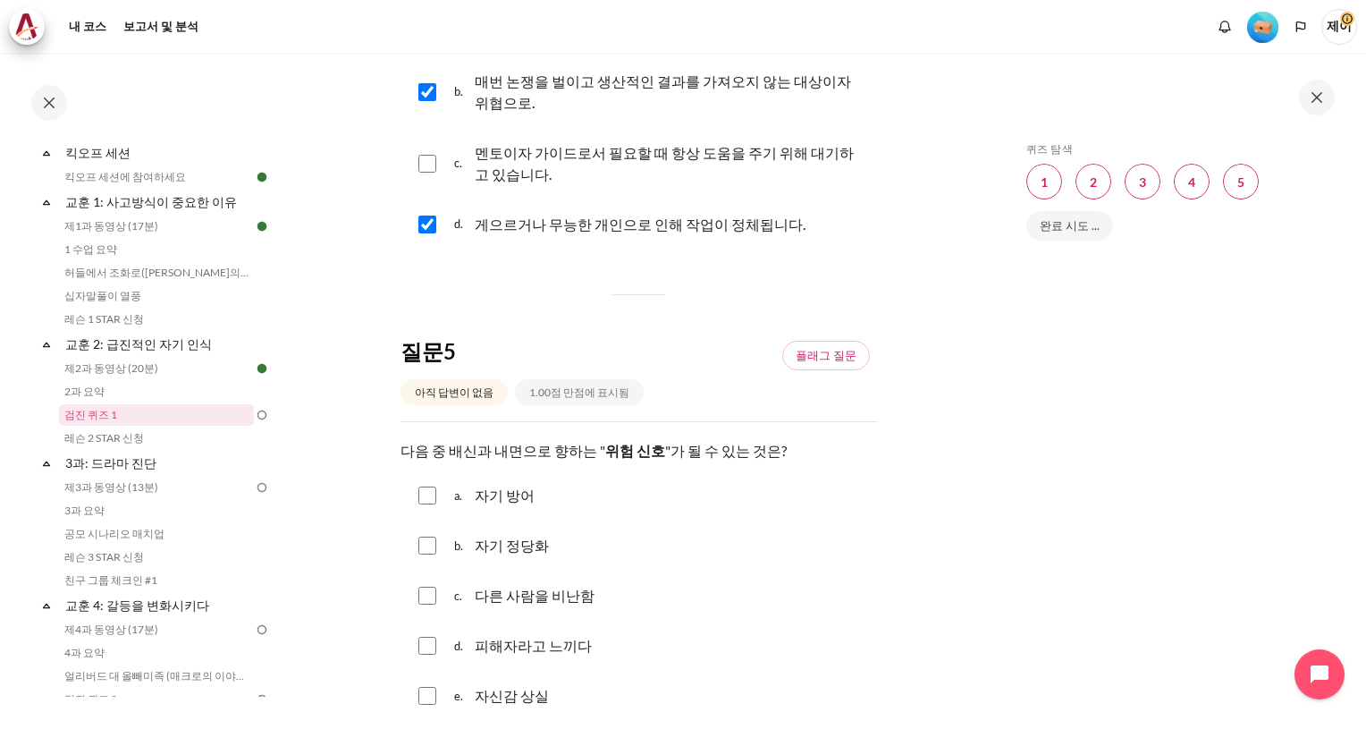
scroll to position [1699, 0]
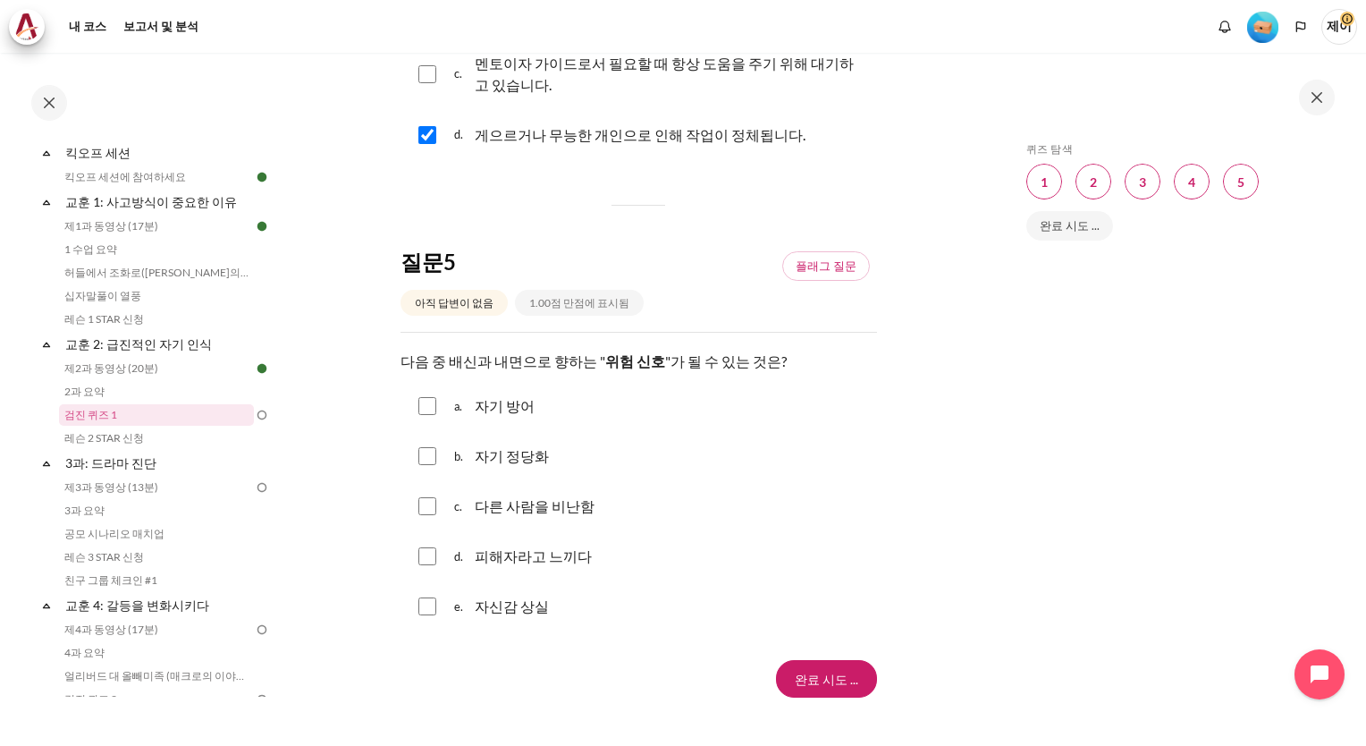
click at [420, 447] on input "콘텐츠" at bounding box center [427, 456] width 18 height 18
checkbox input "true"
click at [819, 660] on input "Finish attempt ..." at bounding box center [826, 679] width 101 height 38
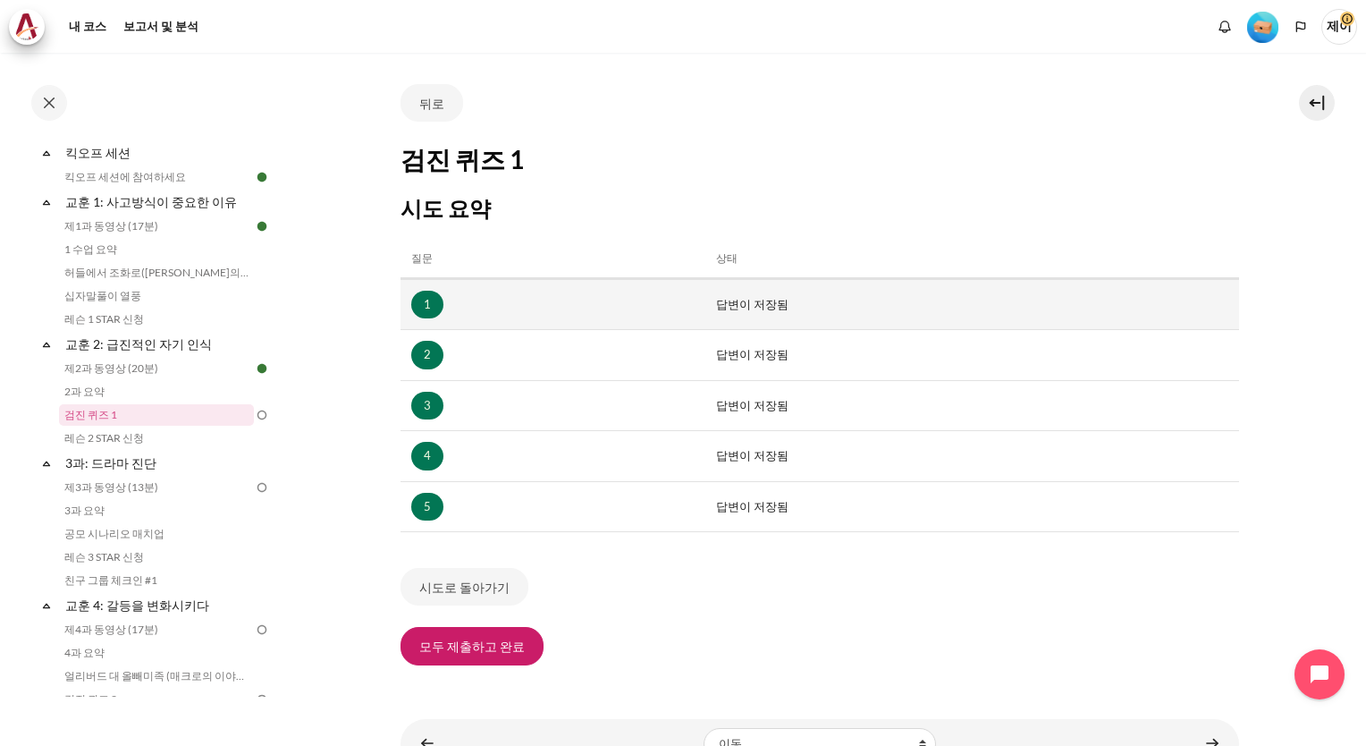
scroll to position [172, 0]
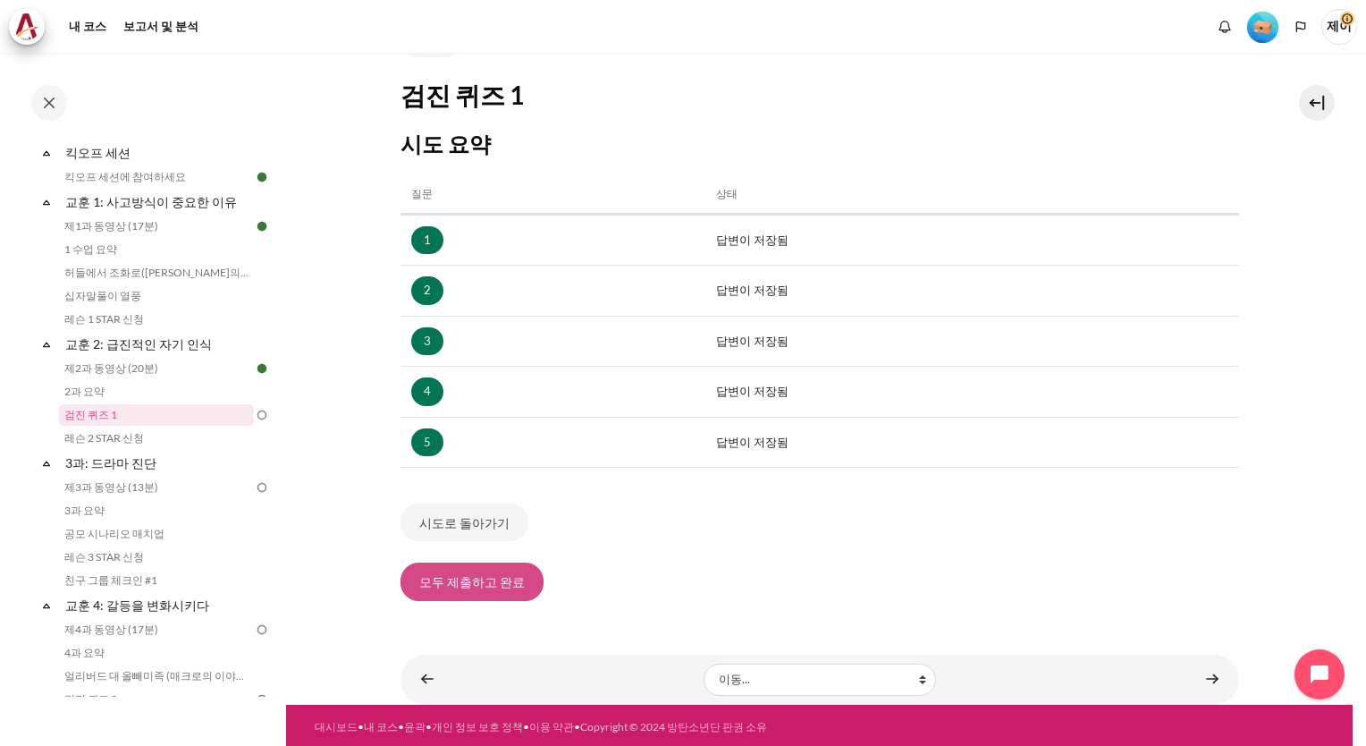
click at [497, 584] on button "모두 제출하고 완료" at bounding box center [471, 581] width 143 height 38
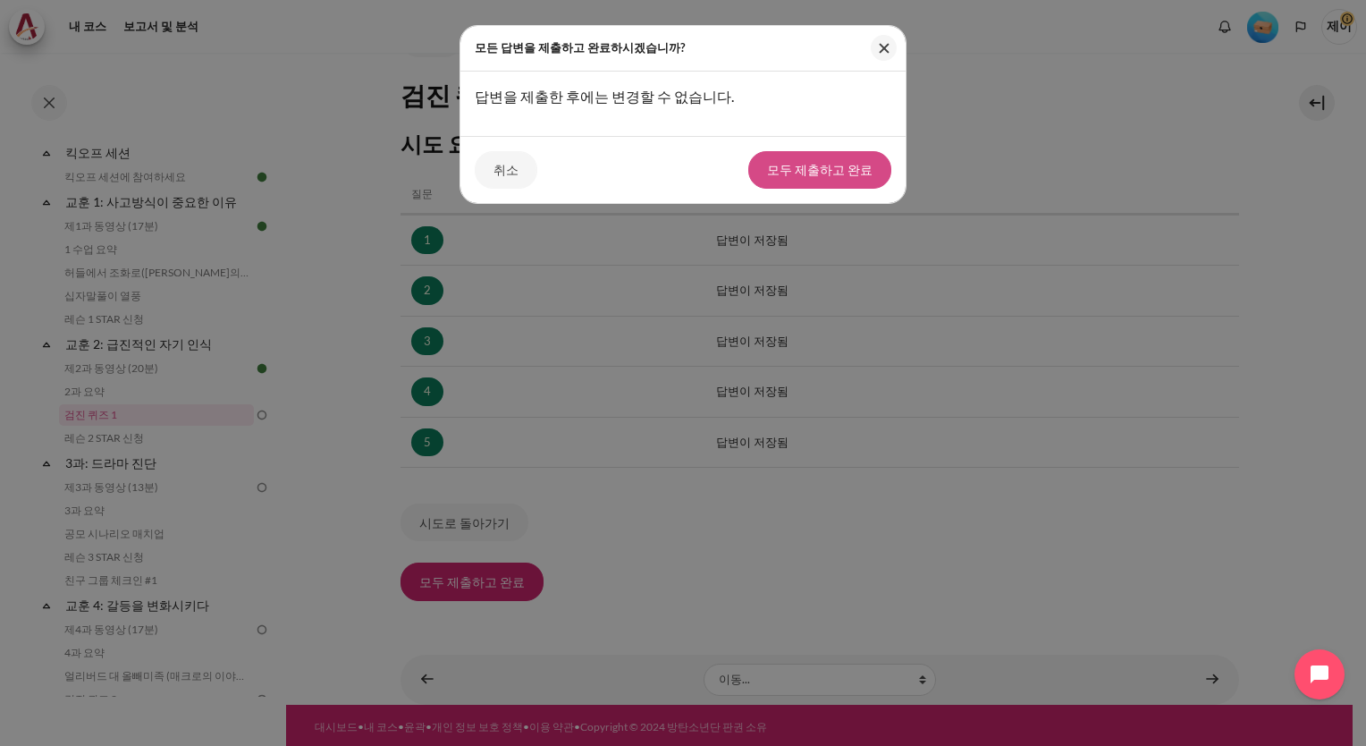
click at [847, 173] on button "모두 제출하고 완료" at bounding box center [819, 170] width 143 height 38
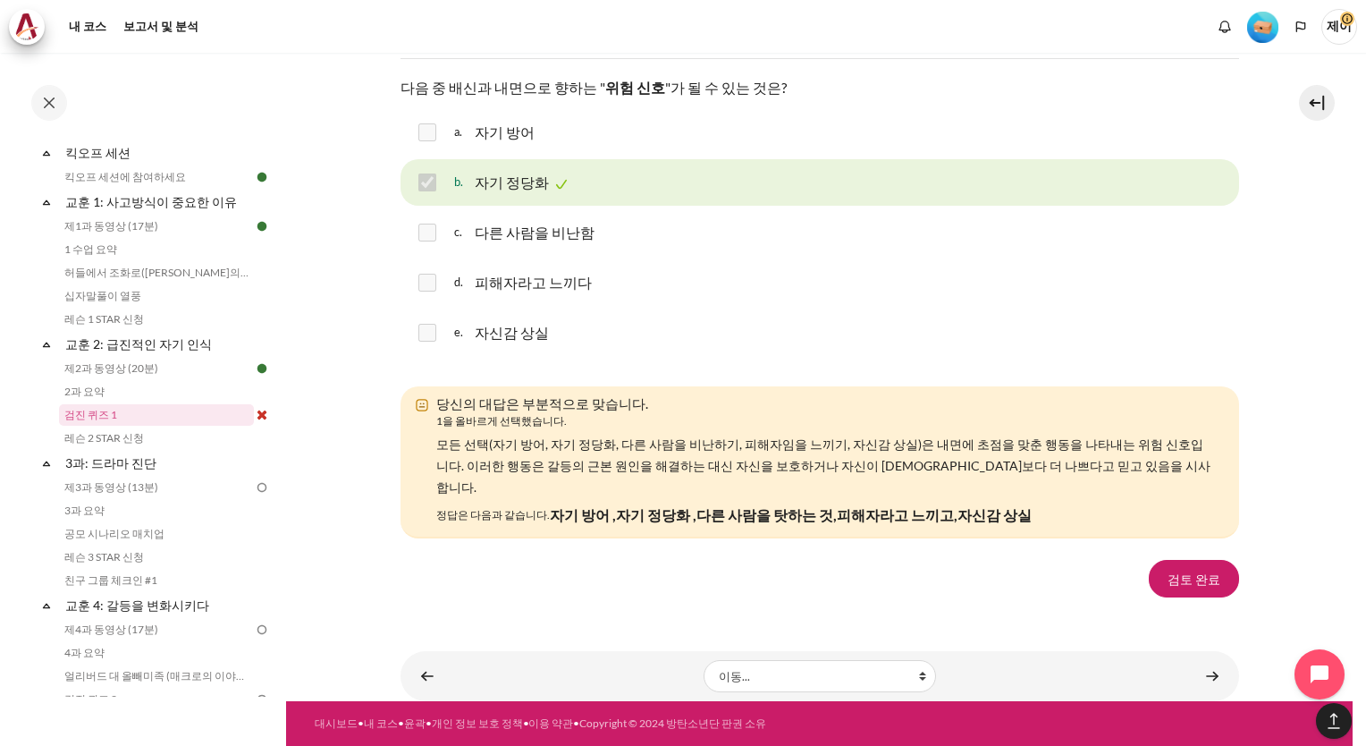
scroll to position [2912, 0]
click at [1184, 577] on link "검토 완료" at bounding box center [1194, 579] width 90 height 38
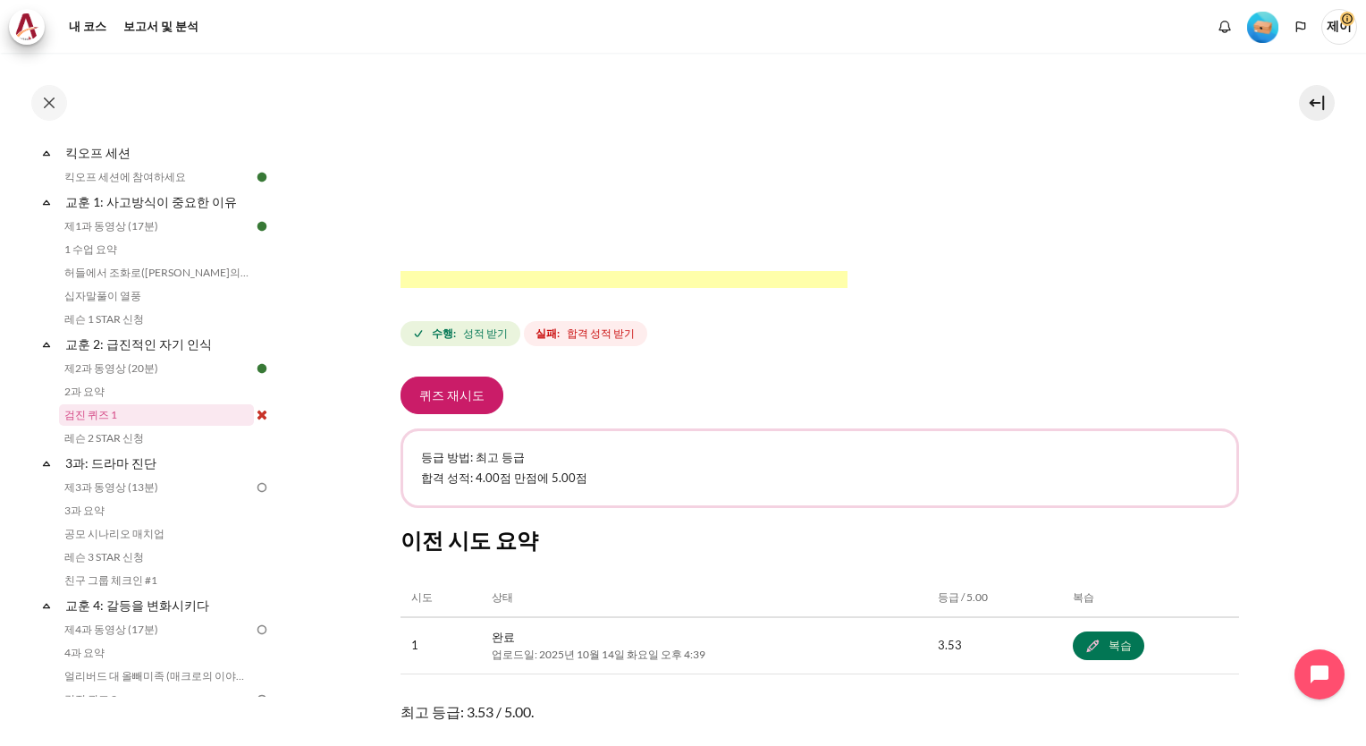
scroll to position [629, 0]
